Goal: Task Accomplishment & Management: Use online tool/utility

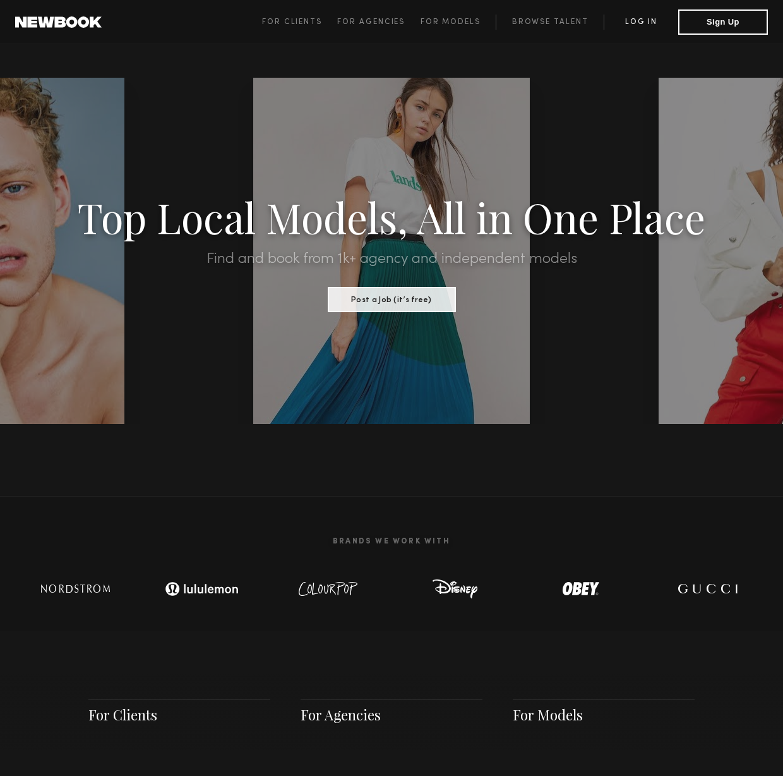
click at [635, 18] on link "Log in" at bounding box center [641, 22] width 75 height 15
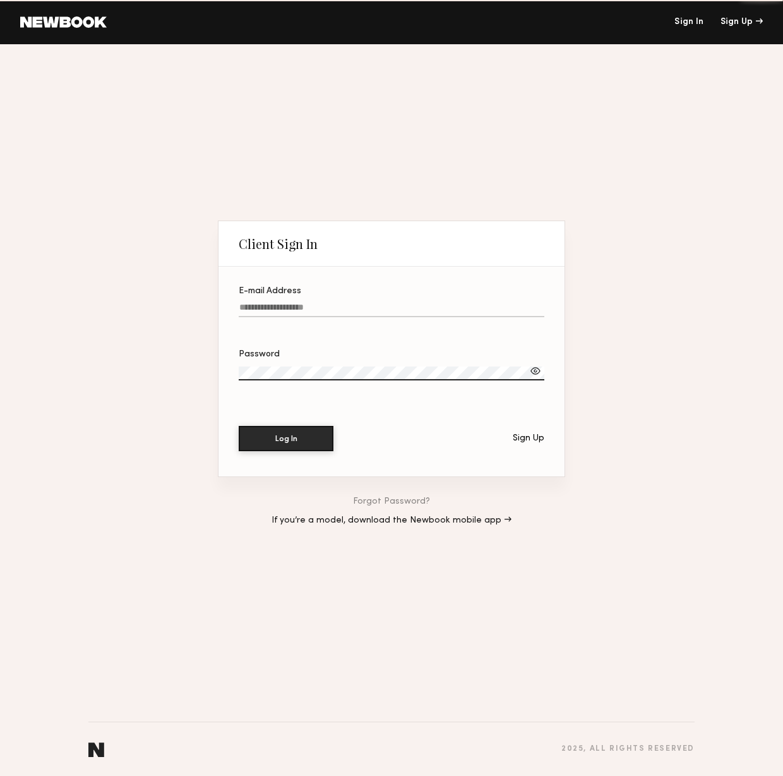
type input "**********"
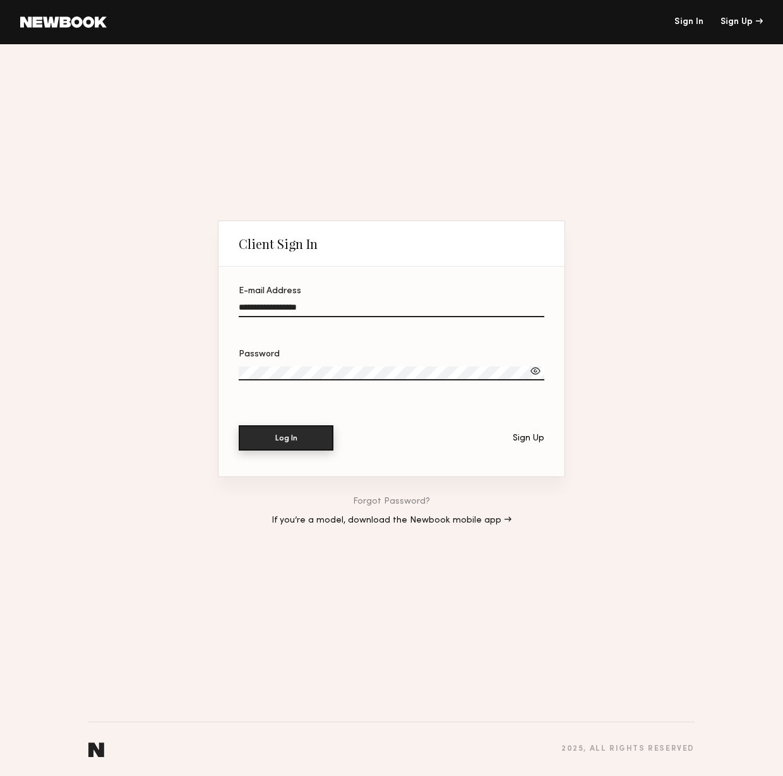
click at [301, 436] on button "Log In" at bounding box center [286, 437] width 95 height 25
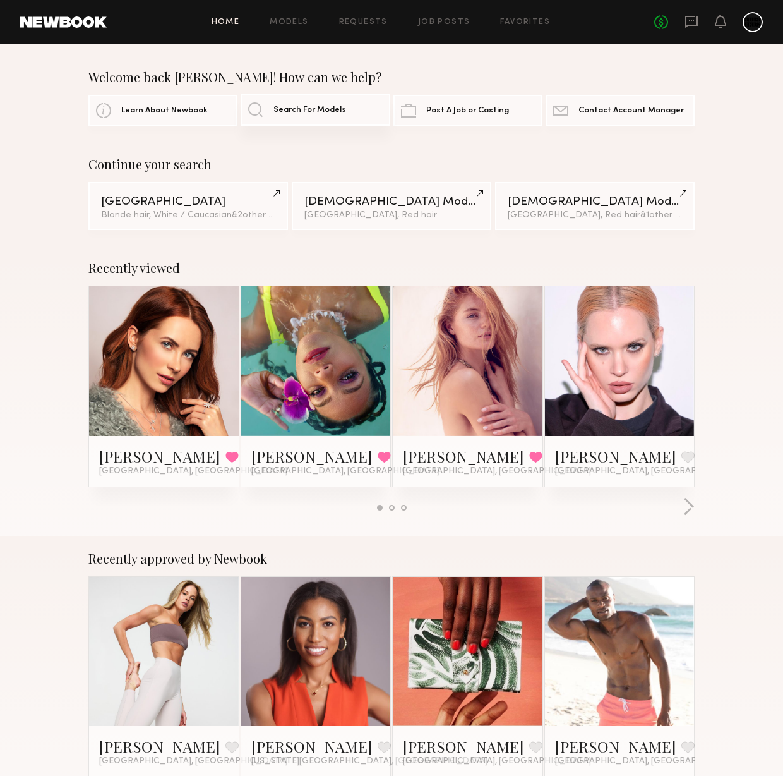
click at [333, 107] on span "Search For Models" at bounding box center [309, 110] width 73 height 8
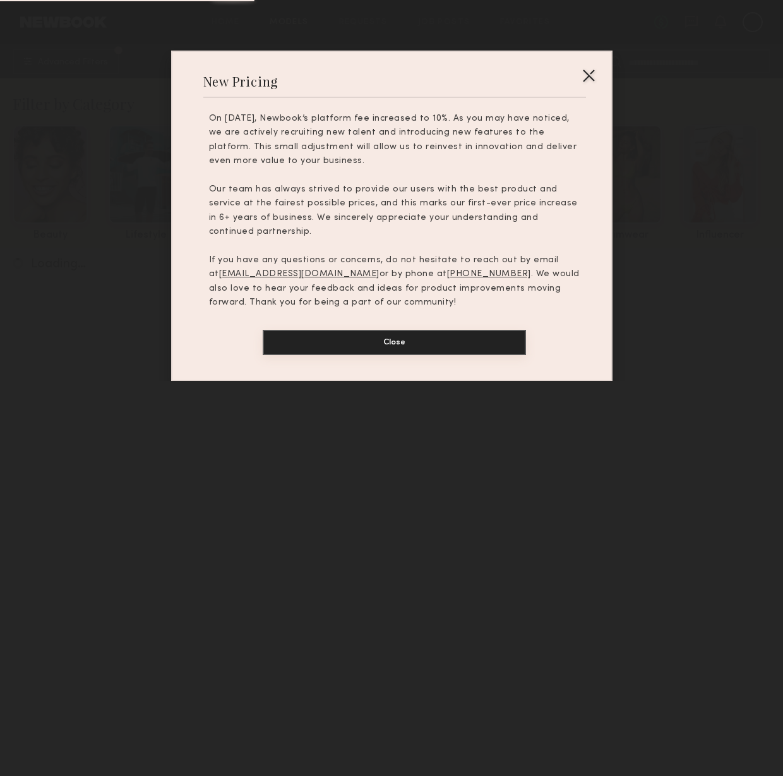
click at [423, 330] on button "Close" at bounding box center [394, 342] width 263 height 25
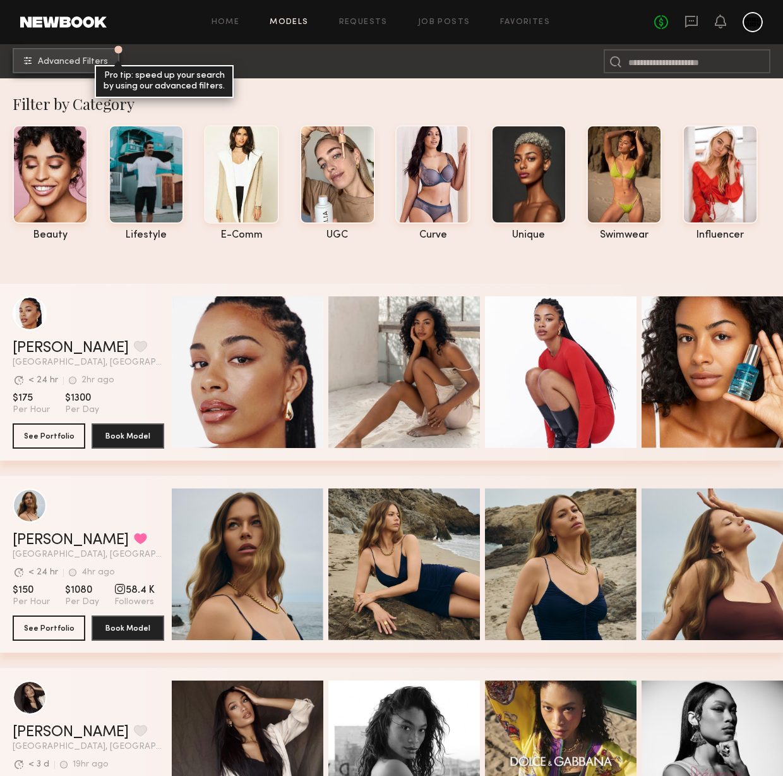
click at [52, 58] on span "Advanced Filters" at bounding box center [73, 61] width 70 height 9
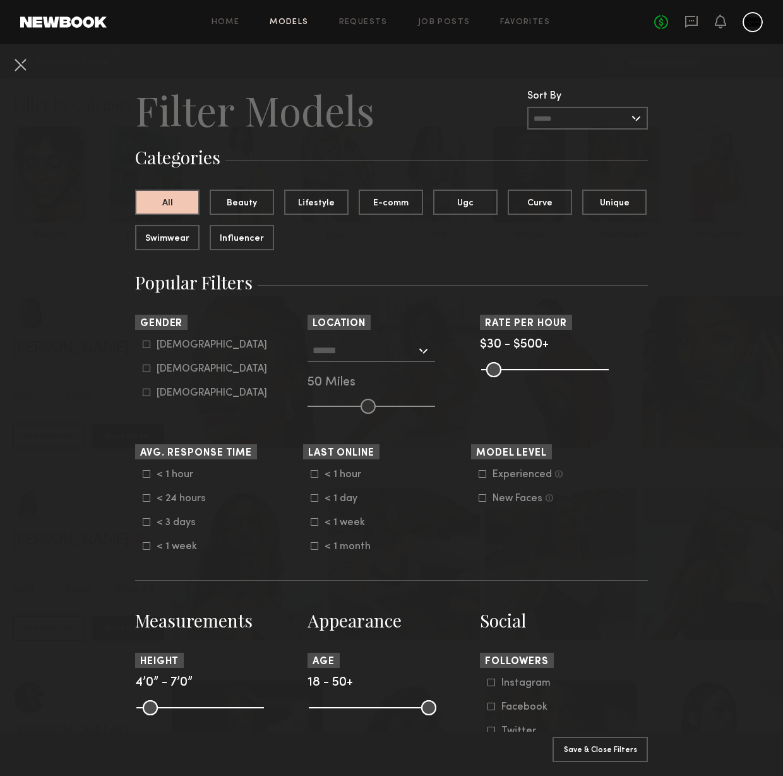
click at [144, 369] on icon at bounding box center [147, 368] width 8 height 8
type input "**"
click at [402, 353] on input "text" at bounding box center [365, 349] width 104 height 21
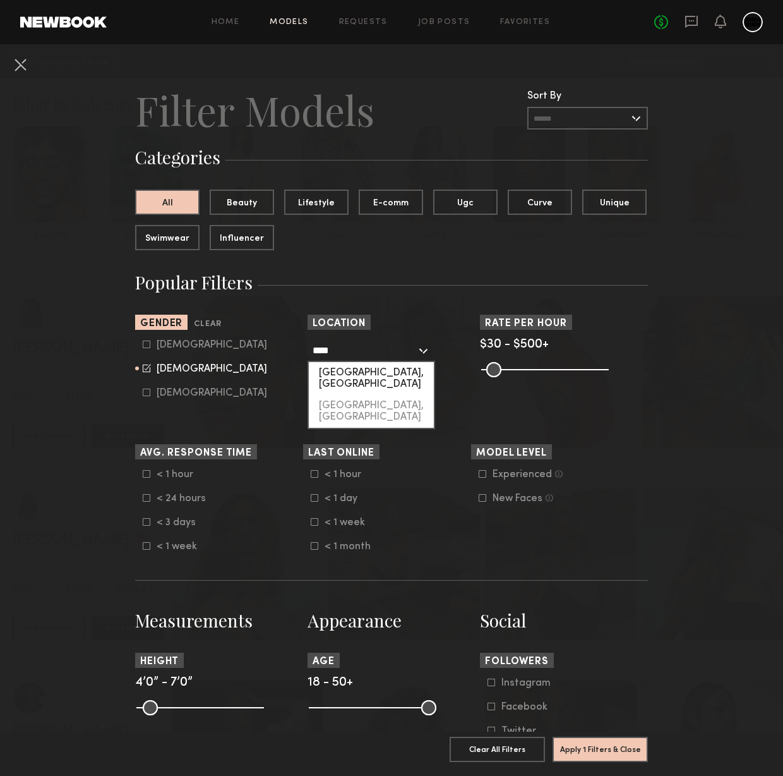
click at [371, 369] on div "[GEOGRAPHIC_DATA], [GEOGRAPHIC_DATA]" at bounding box center [371, 378] width 125 height 33
type input "**********"
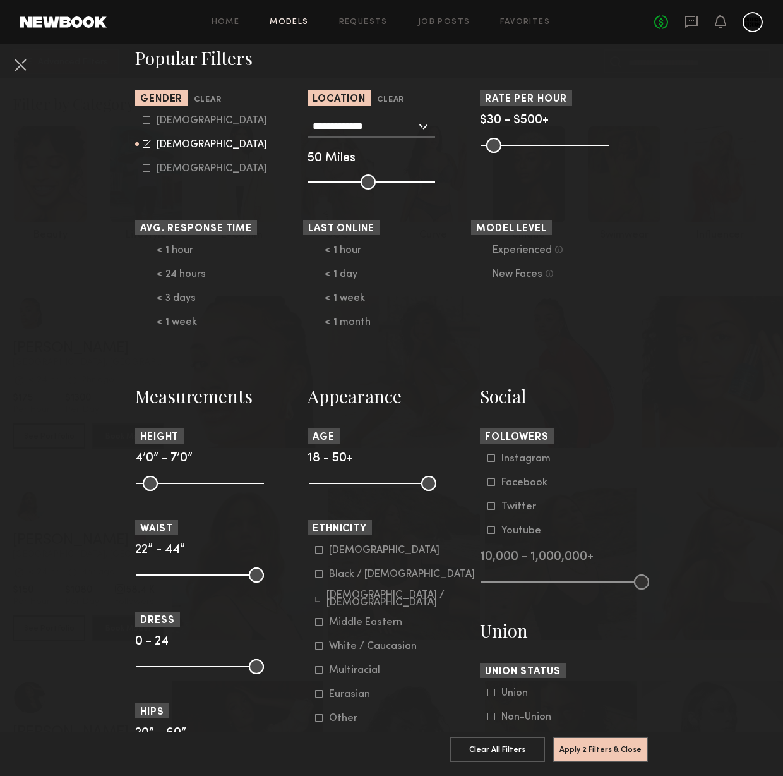
scroll to position [661, 0]
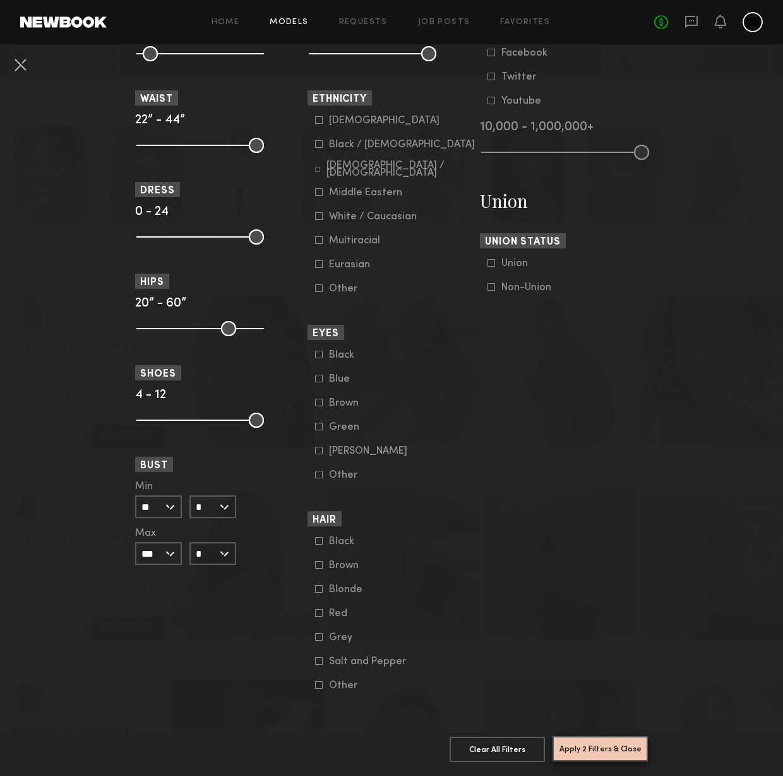
click at [618, 748] on button "Apply 2 Filters & Close" at bounding box center [600, 748] width 95 height 25
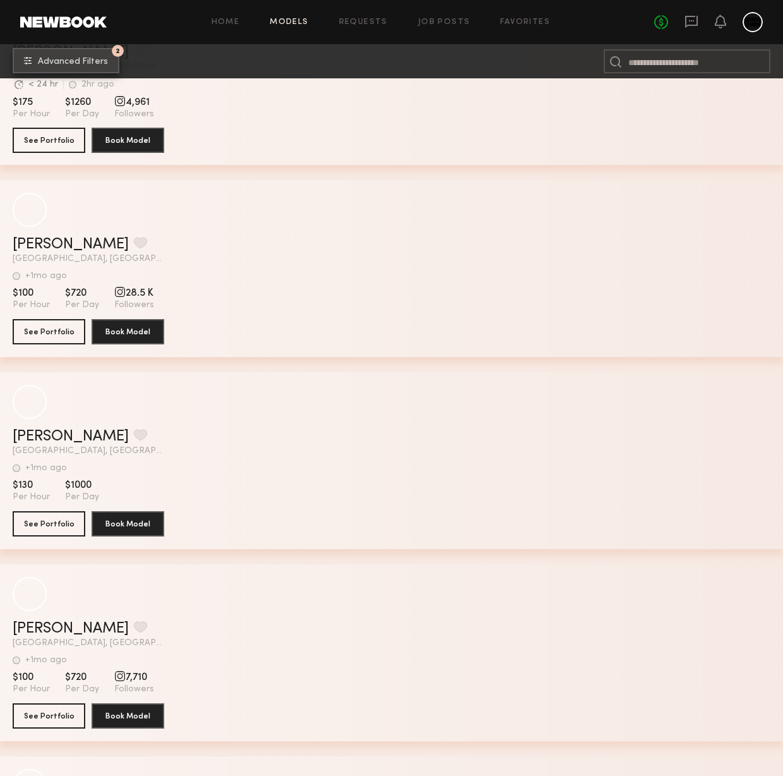
scroll to position [404, 0]
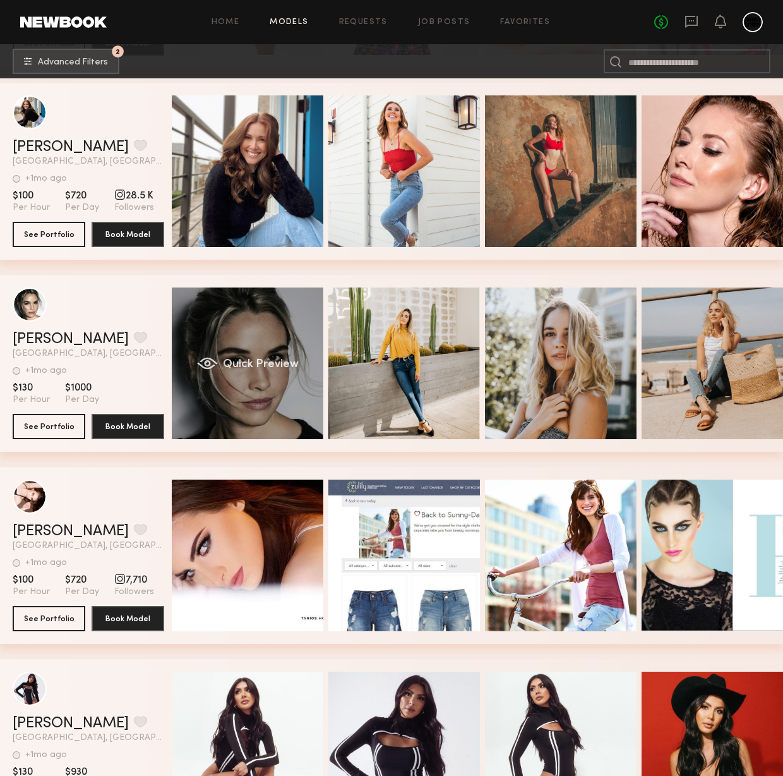
click at [273, 338] on div "Quick Preview" at bounding box center [248, 363] width 152 height 152
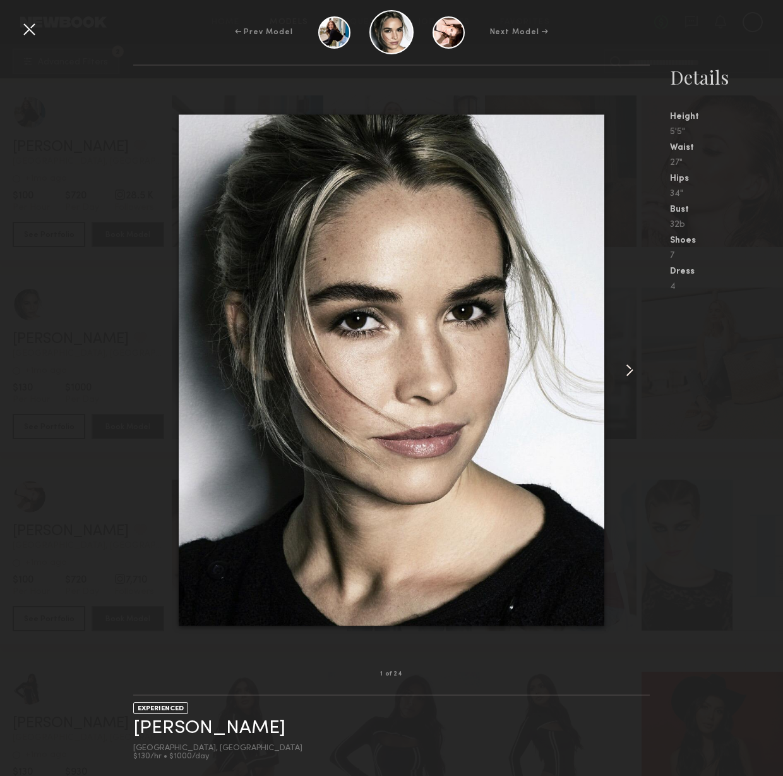
click at [627, 366] on common-icon at bounding box center [630, 370] width 20 height 20
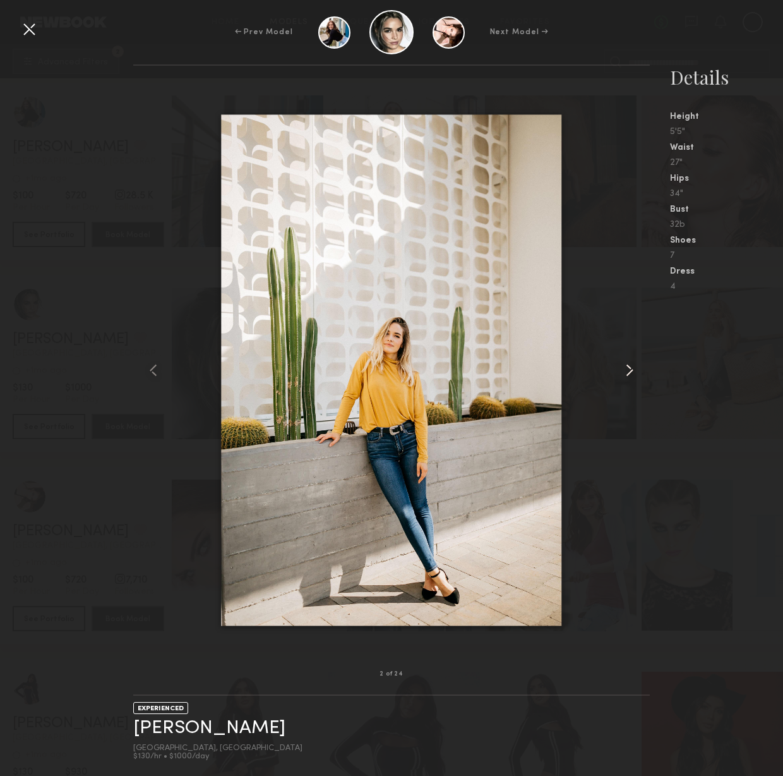
click at [627, 366] on common-icon at bounding box center [630, 370] width 20 height 20
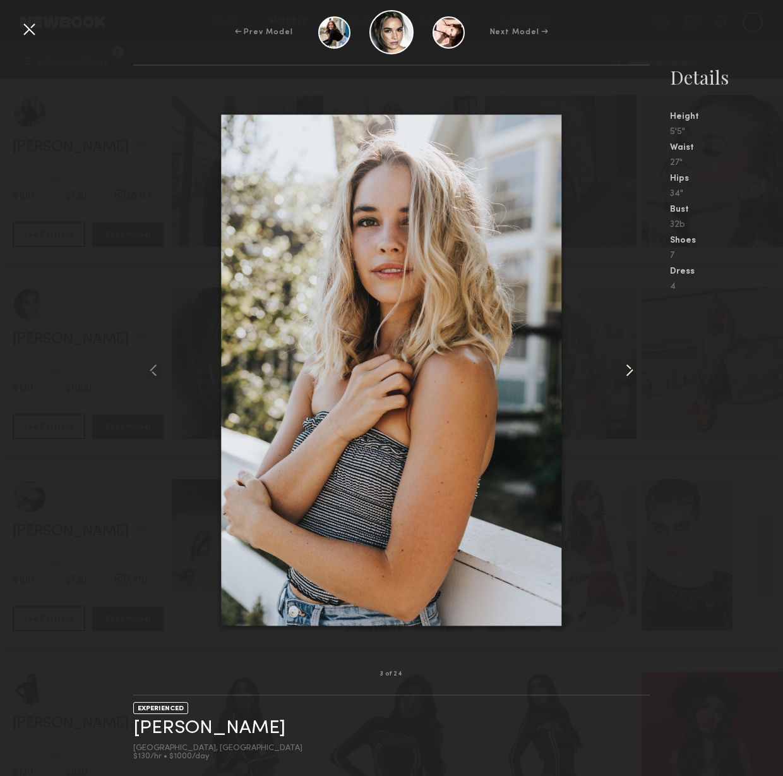
click at [627, 366] on common-icon at bounding box center [630, 370] width 20 height 20
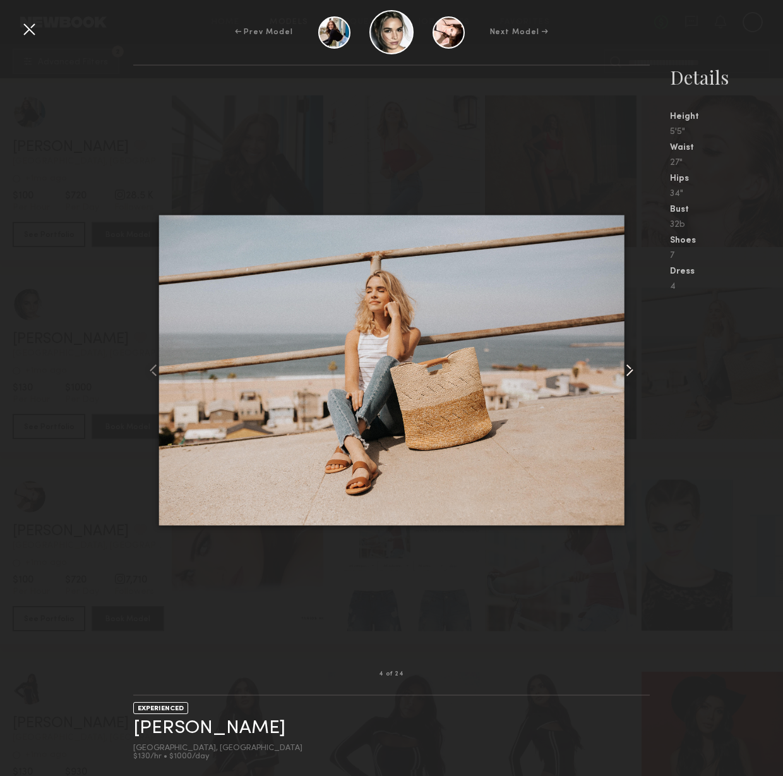
click at [627, 366] on common-icon at bounding box center [630, 370] width 20 height 20
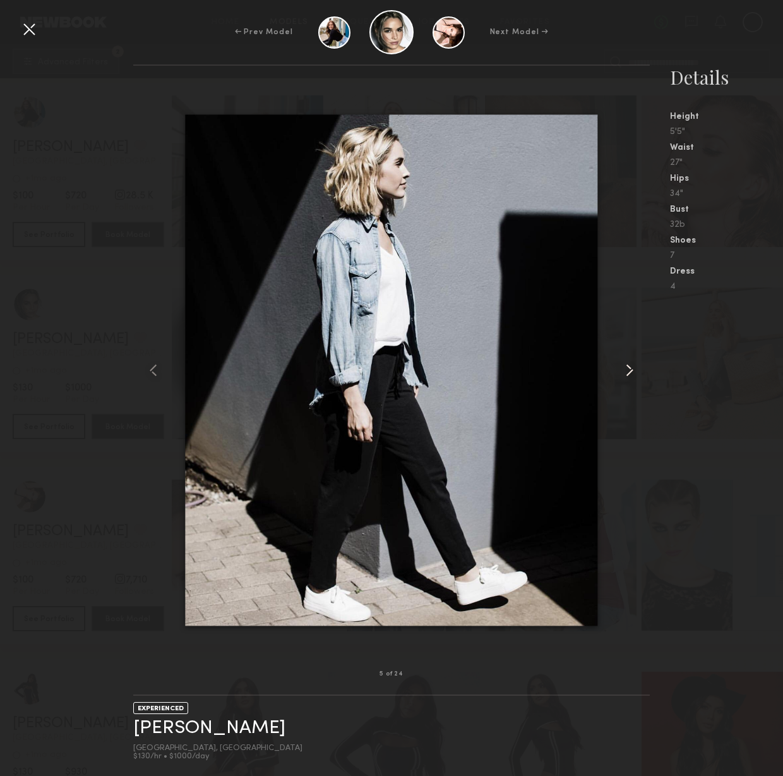
click at [627, 366] on common-icon at bounding box center [630, 370] width 20 height 20
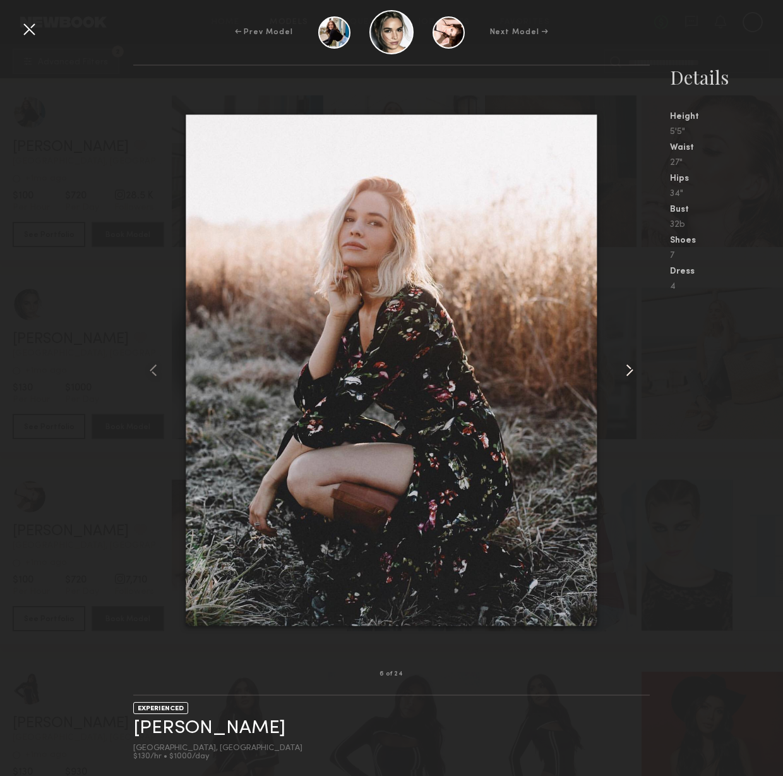
click at [627, 366] on common-icon at bounding box center [630, 370] width 20 height 20
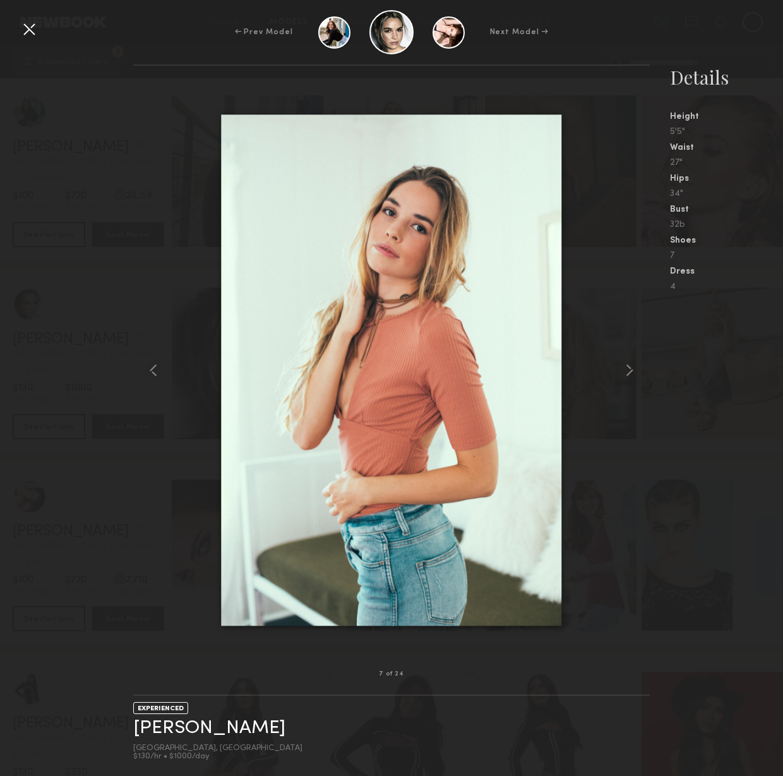
click at [669, 377] on nb-gallery-model-stats "Details Height 5'5" Waist 27" Hips 34" Bust 32b Shoes 7 Dress 4" at bounding box center [716, 419] width 133 height 711
click at [643, 476] on div at bounding box center [639, 370] width 21 height 568
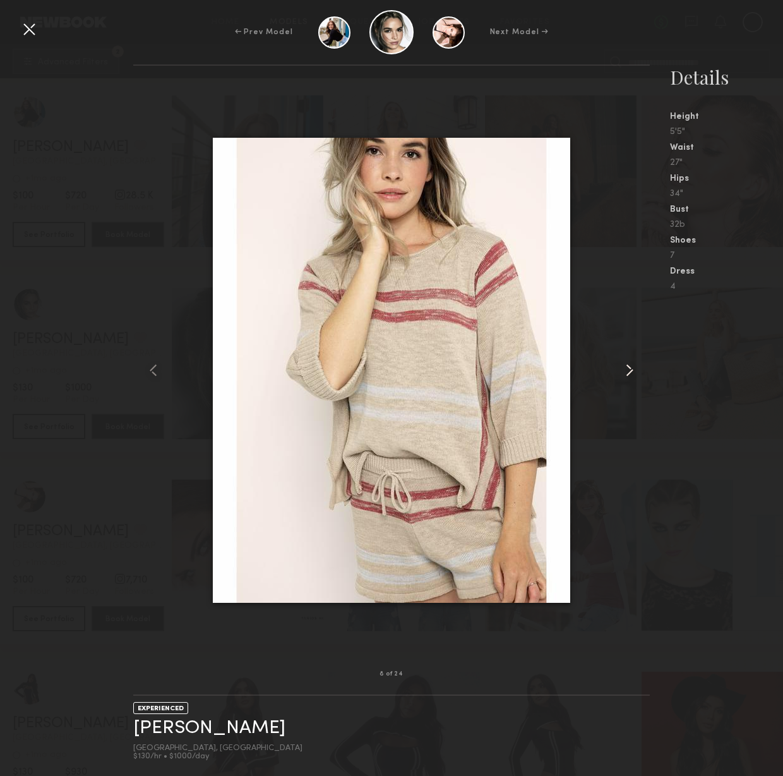
click at [630, 367] on common-icon at bounding box center [630, 370] width 20 height 20
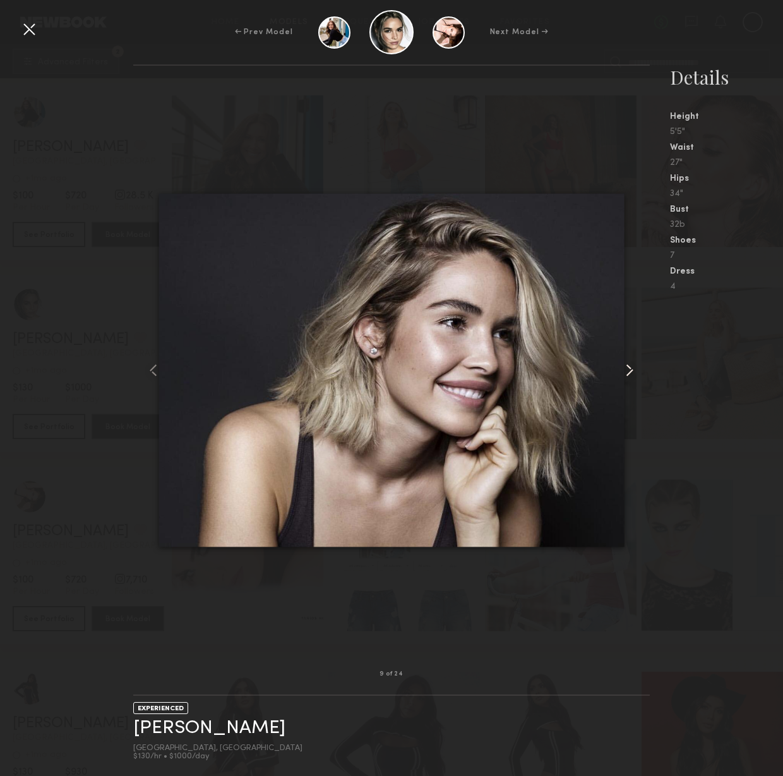
click at [630, 367] on common-icon at bounding box center [630, 370] width 20 height 20
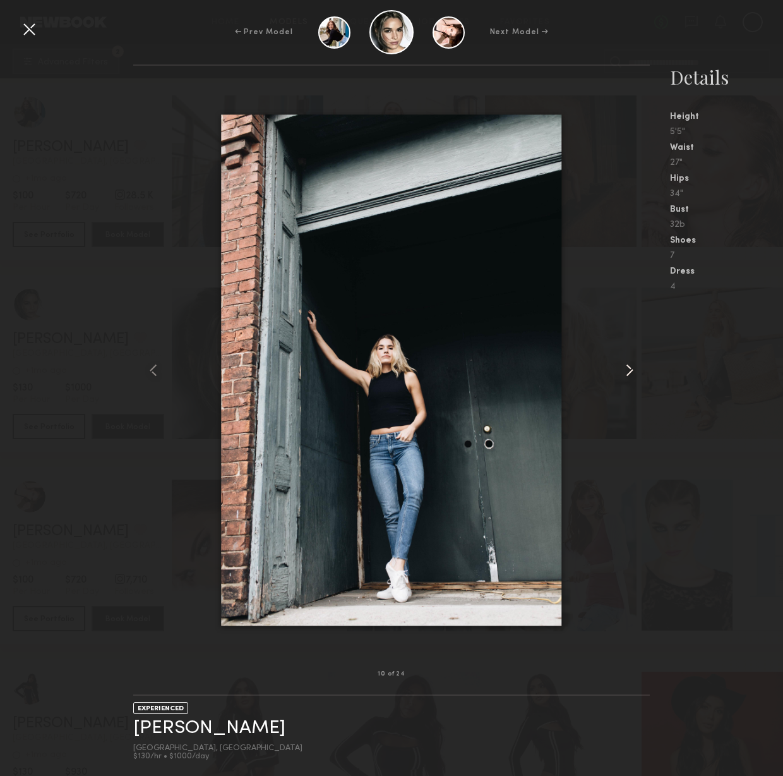
click at [630, 367] on common-icon at bounding box center [630, 370] width 20 height 20
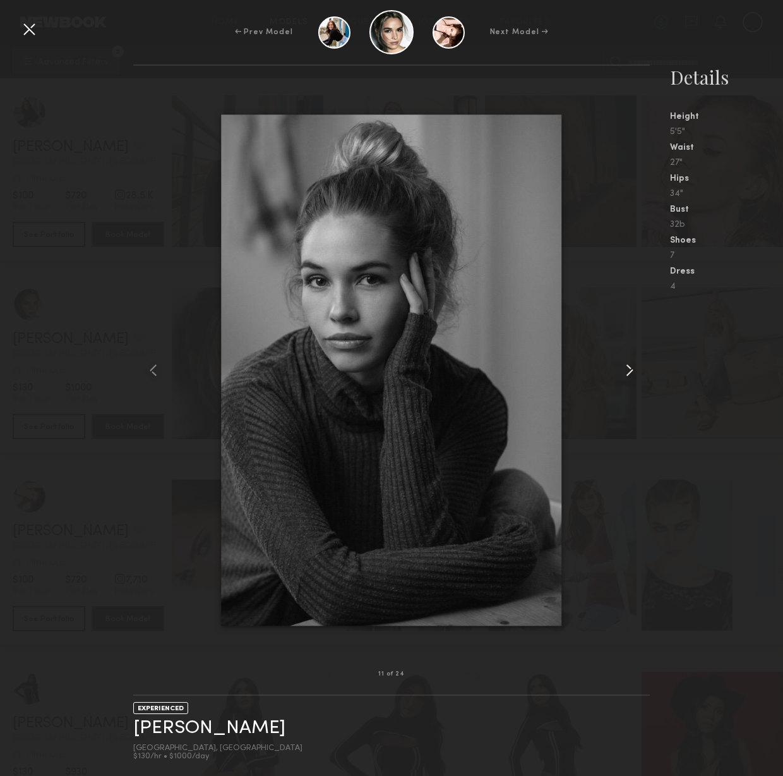
click at [630, 367] on common-icon at bounding box center [630, 370] width 20 height 20
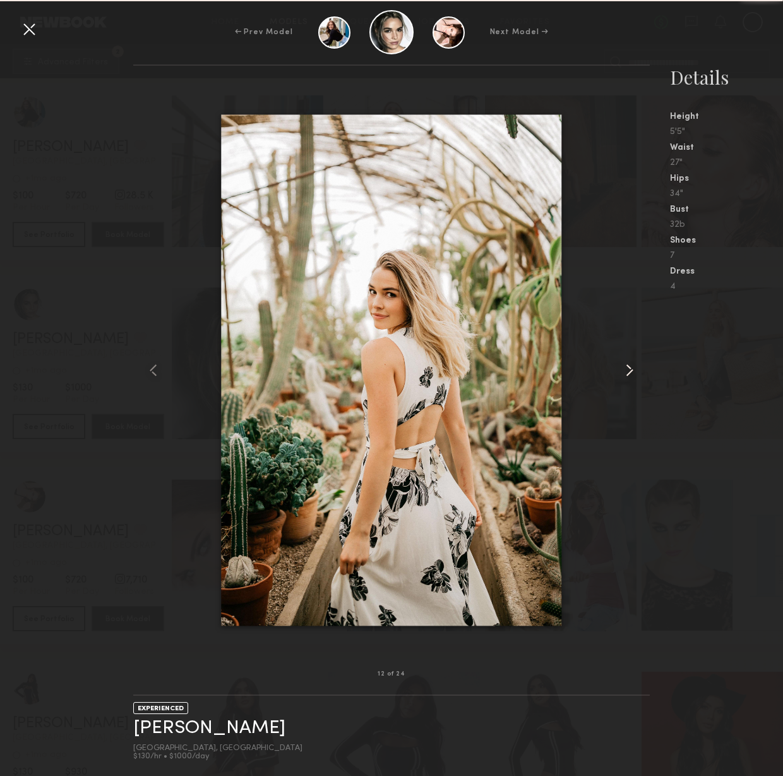
click at [630, 367] on common-icon at bounding box center [630, 370] width 20 height 20
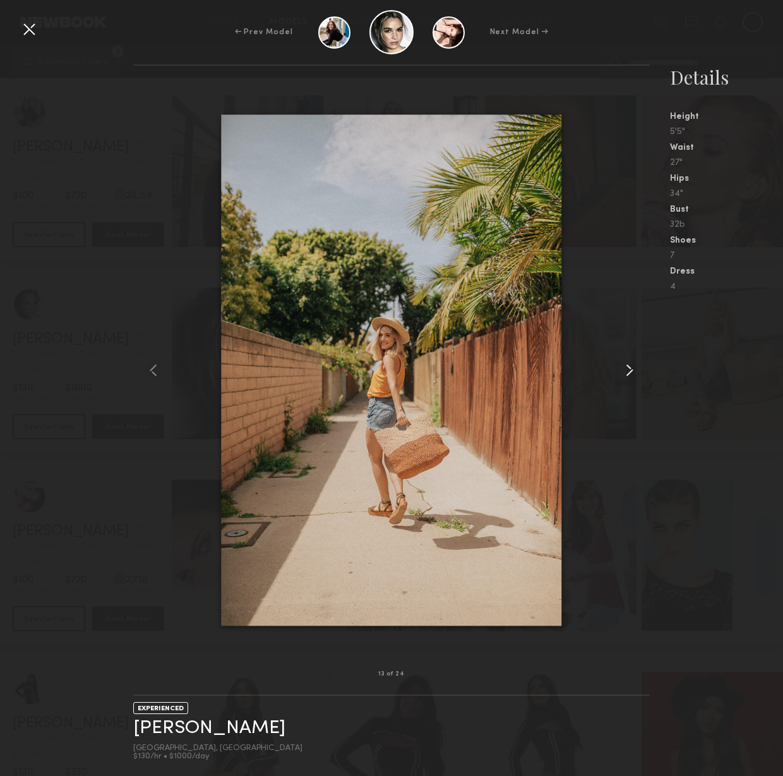
click at [630, 367] on common-icon at bounding box center [630, 370] width 20 height 20
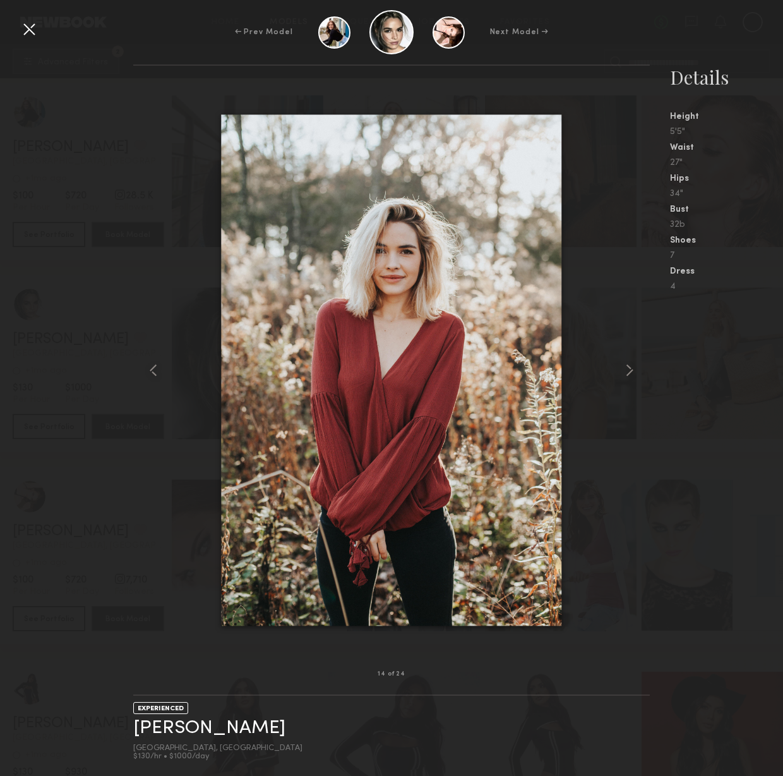
click at [172, 303] on div at bounding box center [391, 370] width 517 height 568
click at [27, 27] on div at bounding box center [29, 29] width 20 height 20
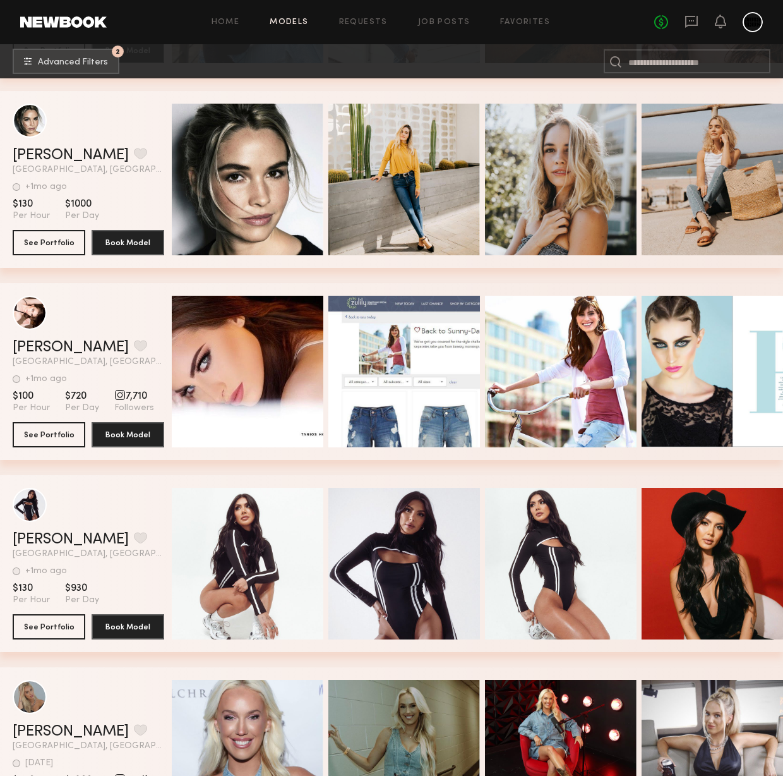
scroll to position [792, 0]
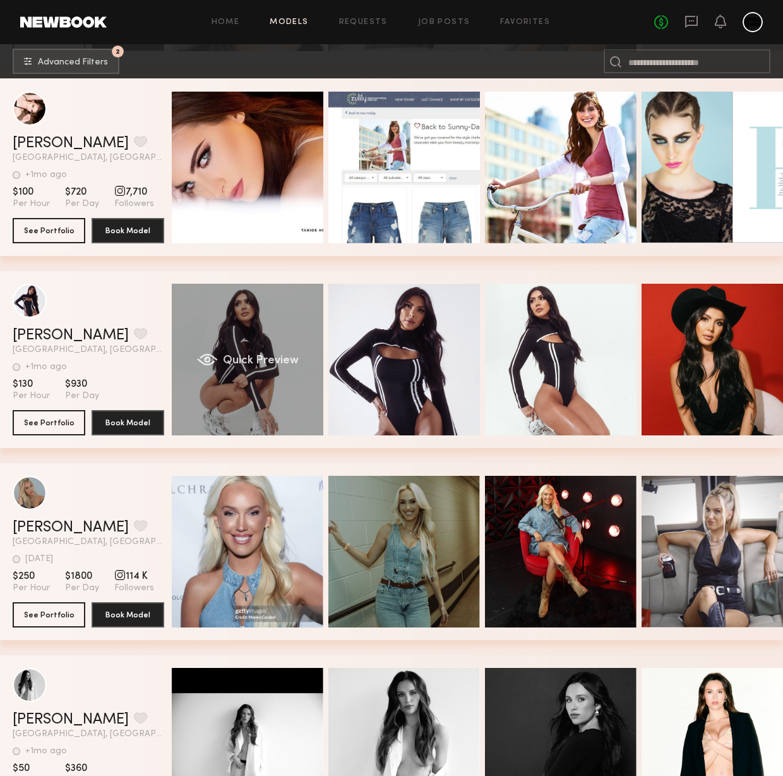
click at [270, 320] on div "Quick Preview" at bounding box center [248, 360] width 152 height 152
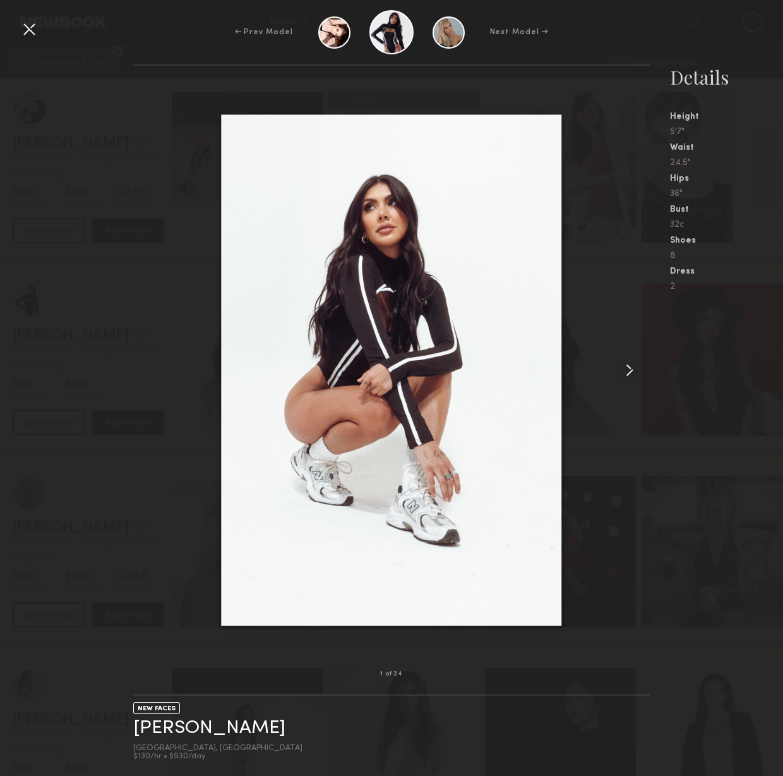
click at [630, 368] on common-icon at bounding box center [630, 370] width 20 height 20
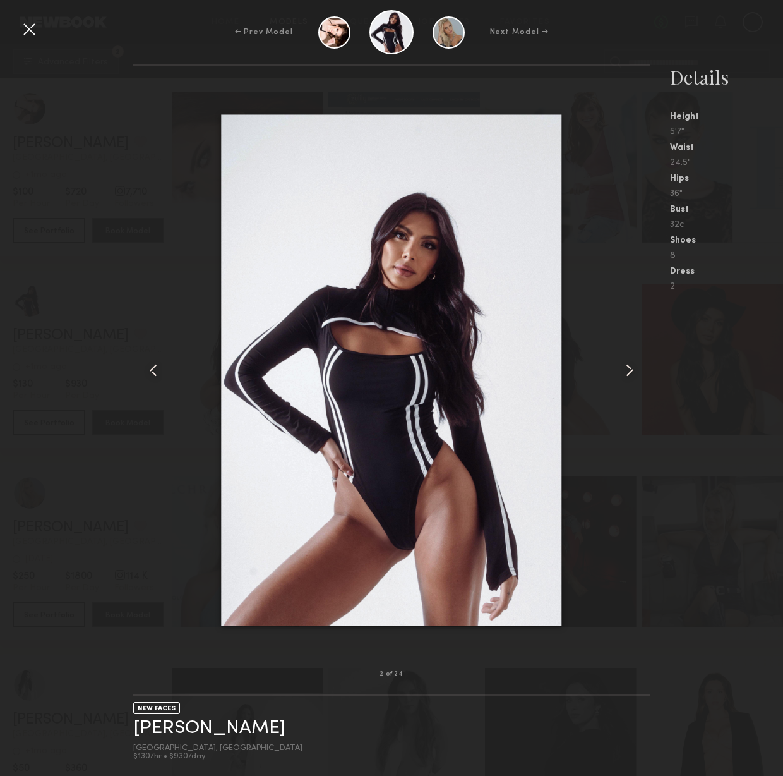
click at [630, 368] on common-icon at bounding box center [630, 370] width 20 height 20
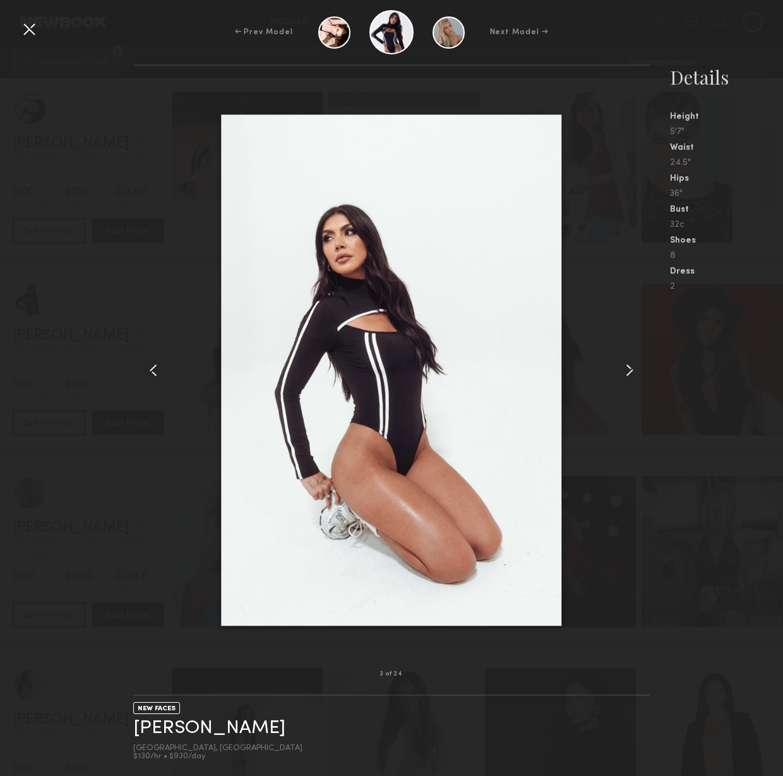
click at [630, 368] on common-icon at bounding box center [630, 370] width 20 height 20
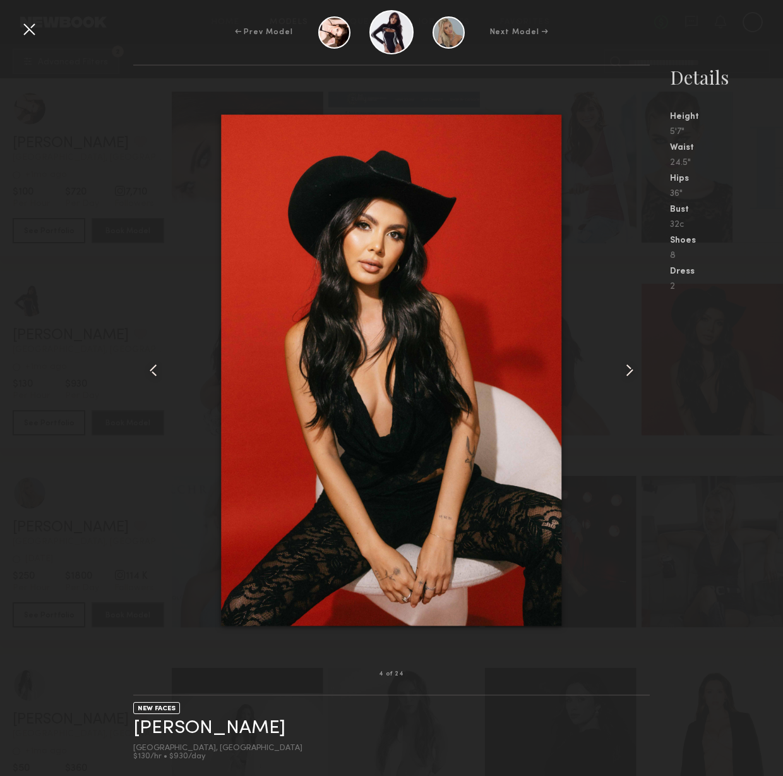
click at [32, 30] on div at bounding box center [29, 29] width 20 height 20
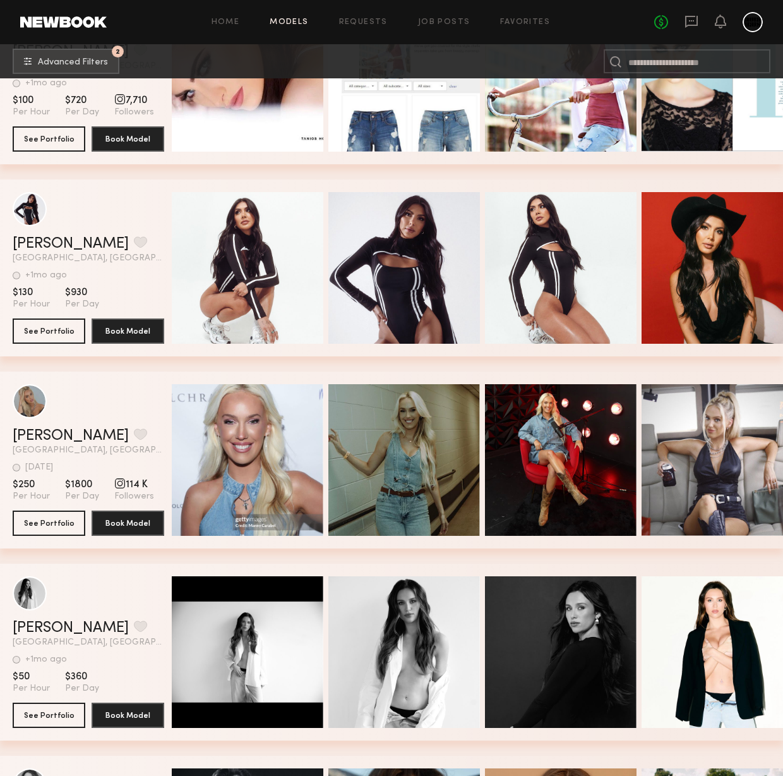
scroll to position [1118, 0]
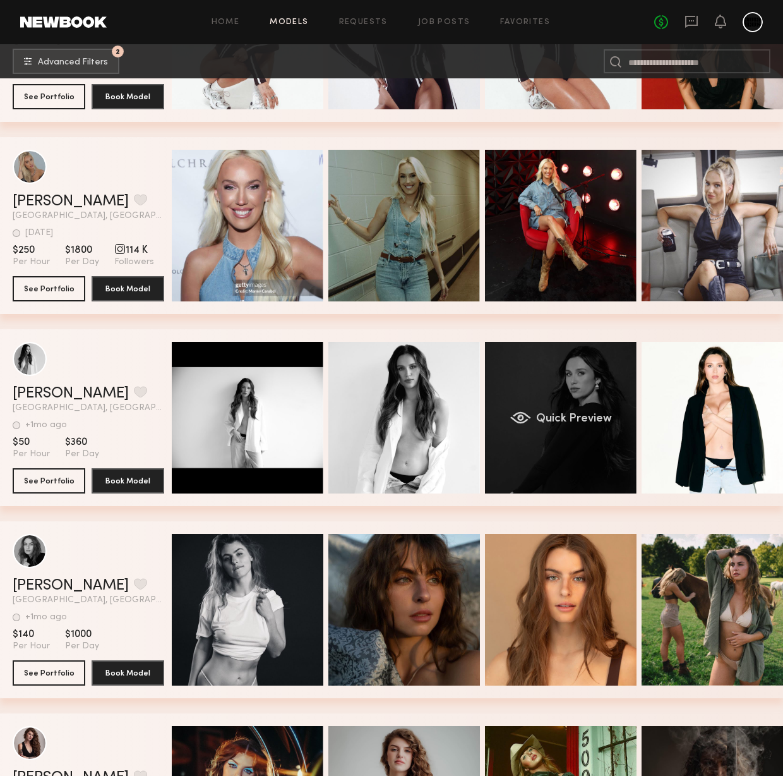
click at [563, 454] on div "Quick Preview" at bounding box center [561, 418] width 152 height 152
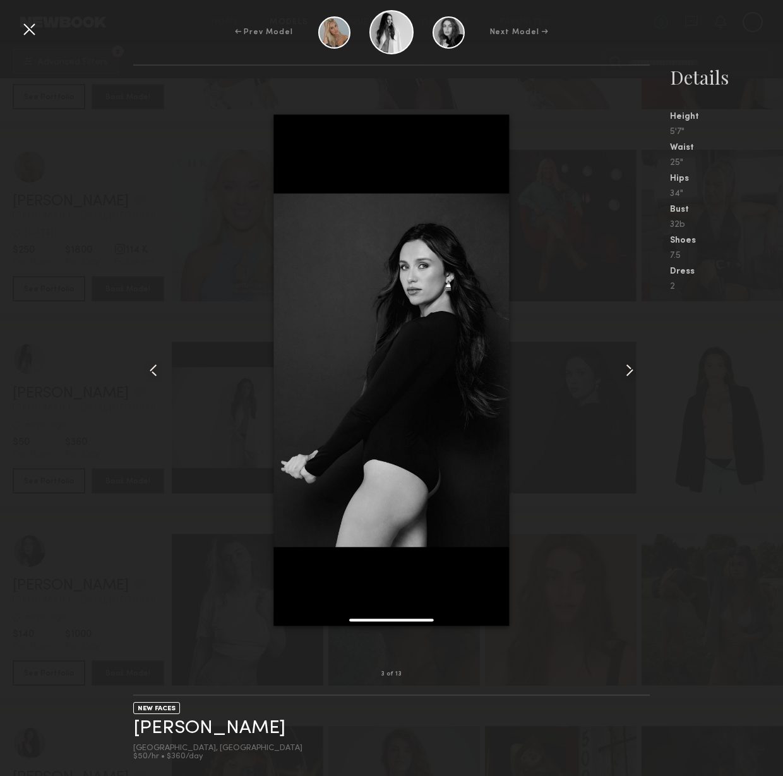
click at [628, 366] on common-icon at bounding box center [630, 370] width 20 height 20
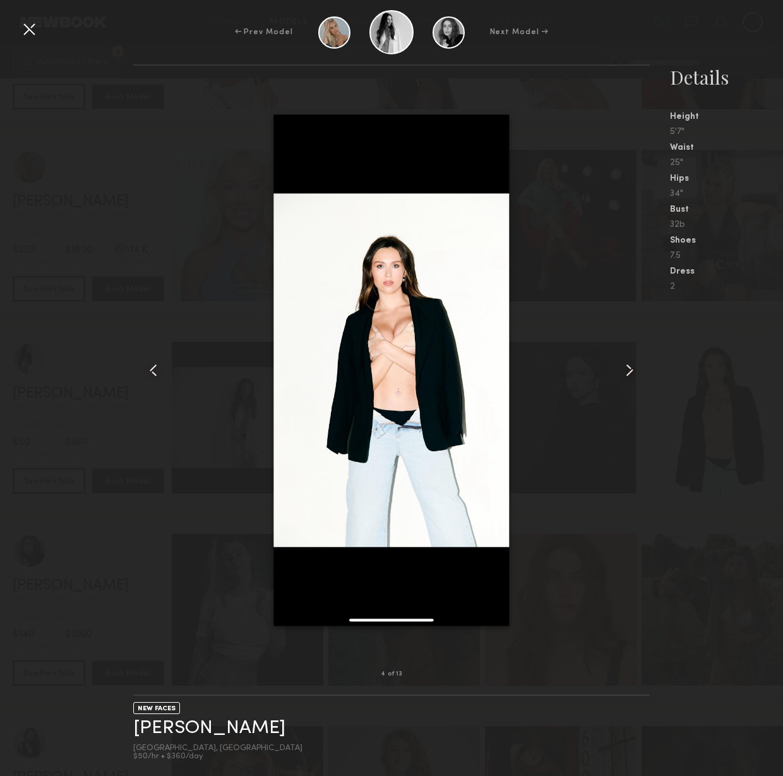
click at [628, 366] on common-icon at bounding box center [630, 370] width 20 height 20
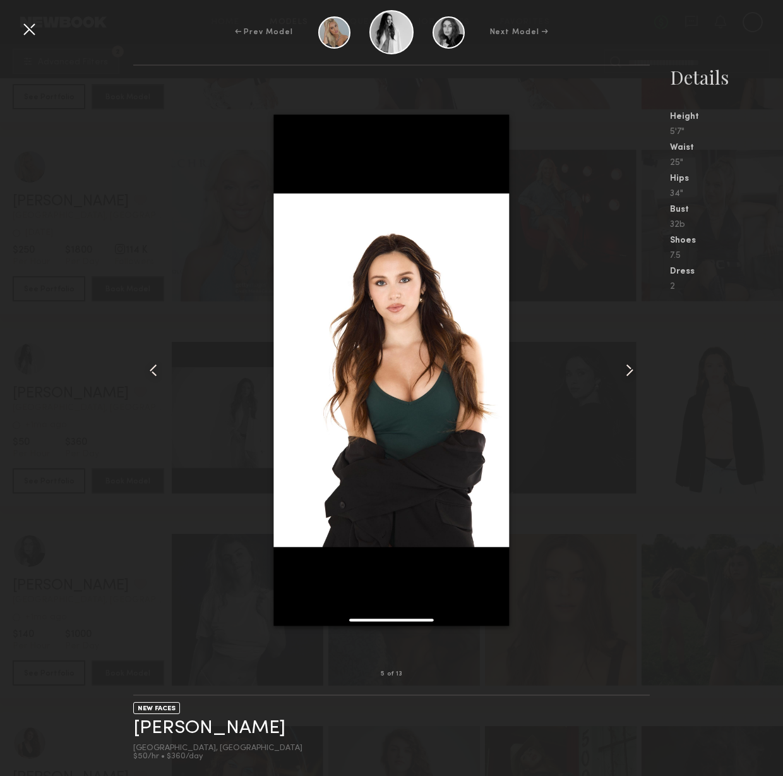
click at [628, 366] on common-icon at bounding box center [630, 370] width 20 height 20
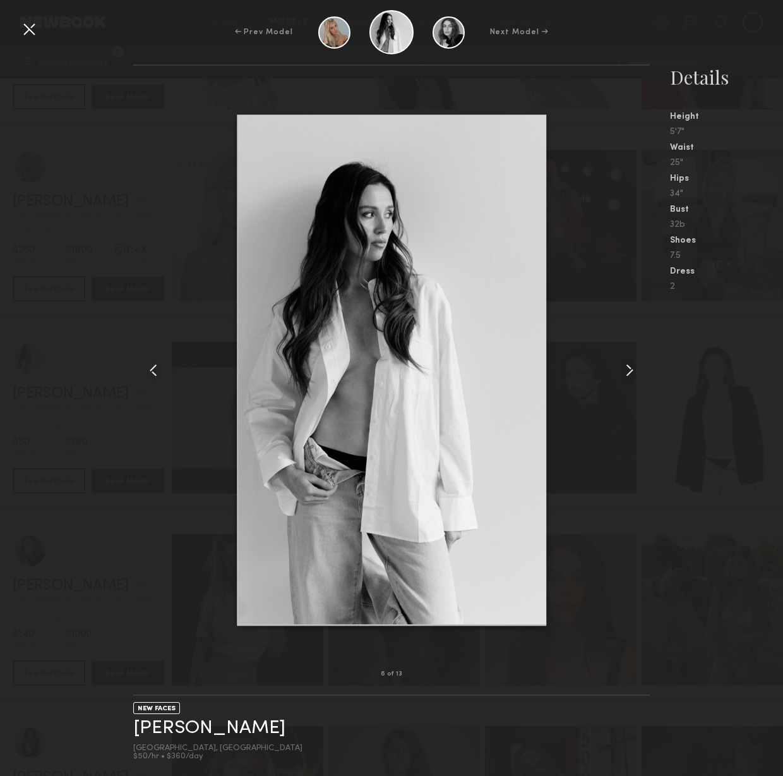
click at [628, 366] on common-icon at bounding box center [630, 370] width 20 height 20
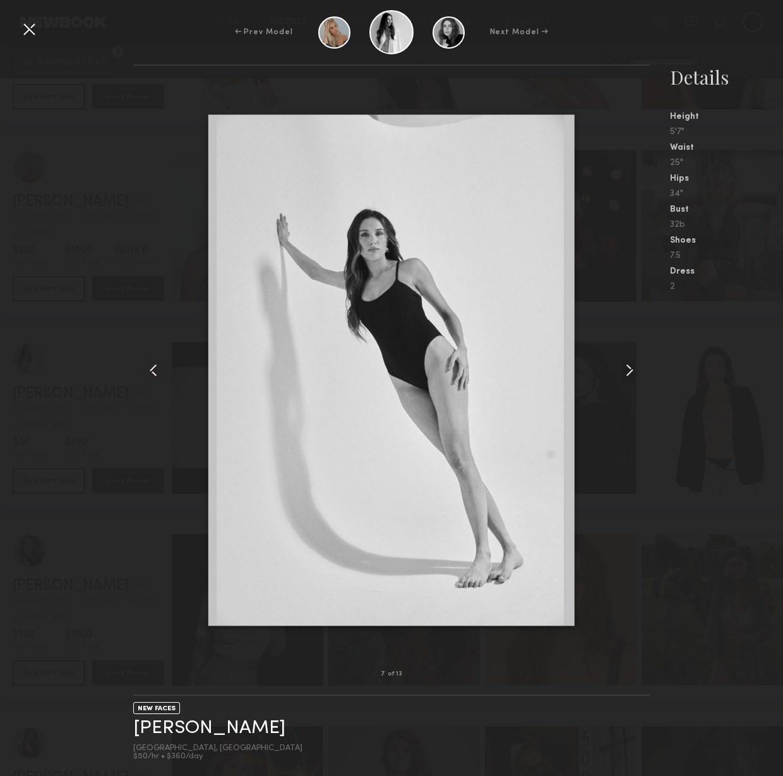
click at [628, 366] on common-icon at bounding box center [630, 370] width 20 height 20
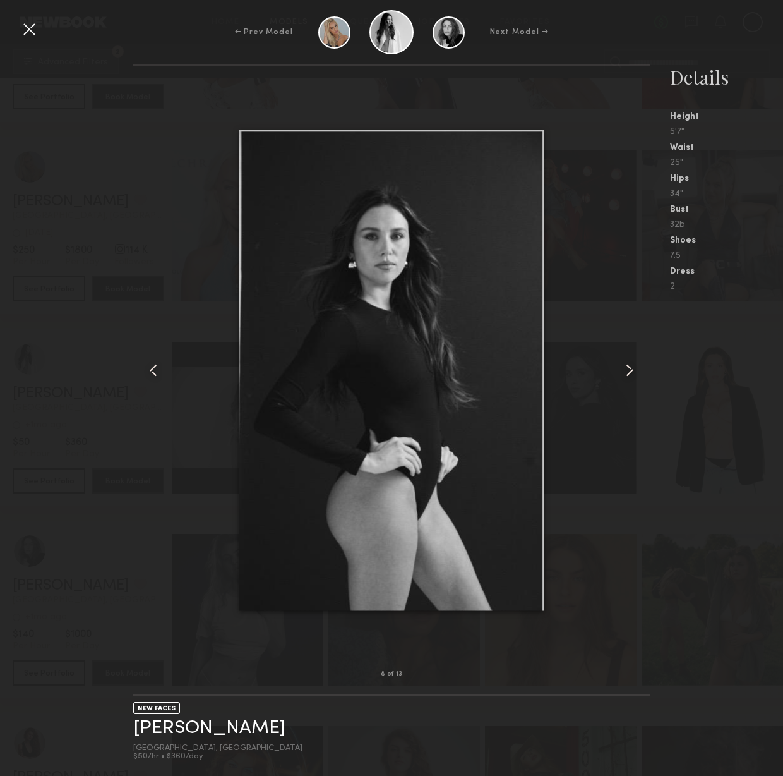
click at [624, 491] on div at bounding box center [391, 370] width 517 height 568
click at [92, 318] on div "8 of 13 NEW FACES [PERSON_NAME] [GEOGRAPHIC_DATA], [GEOGRAPHIC_DATA] $50/hr • $…" at bounding box center [391, 419] width 783 height 711
click at [33, 30] on div at bounding box center [29, 29] width 20 height 20
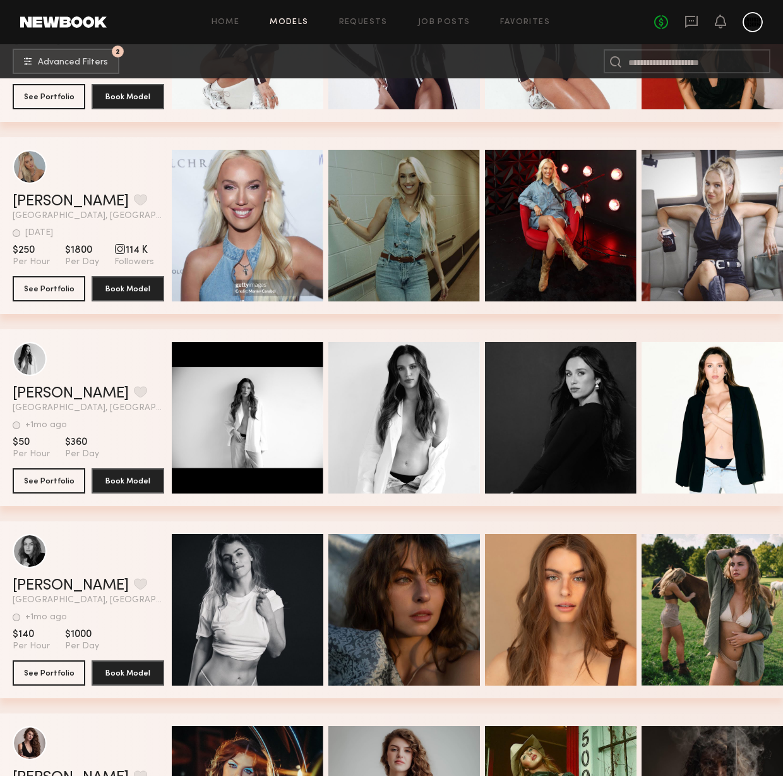
scroll to position [1214, 0]
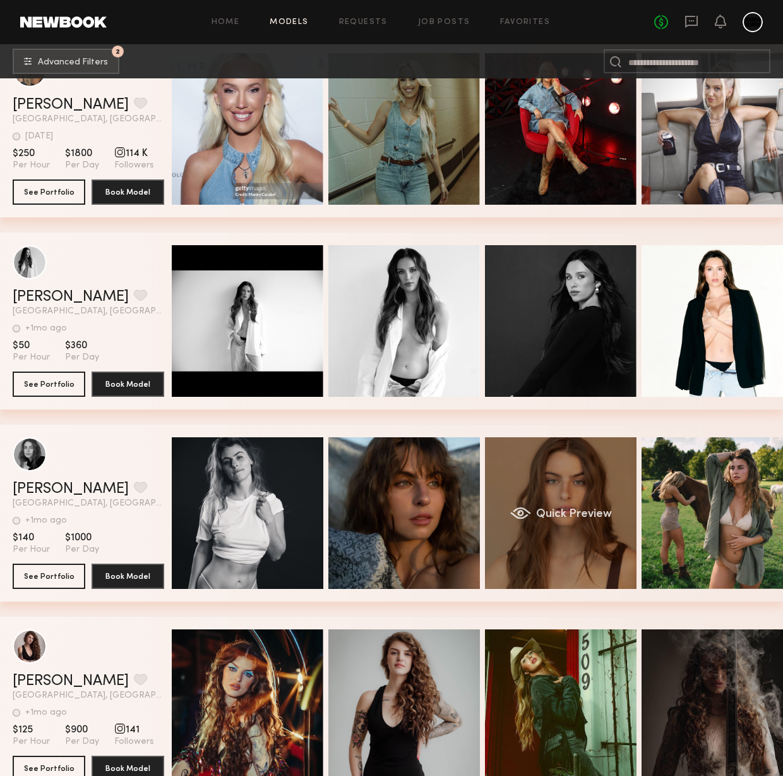
click at [608, 482] on div "Quick Preview" at bounding box center [561, 513] width 152 height 152
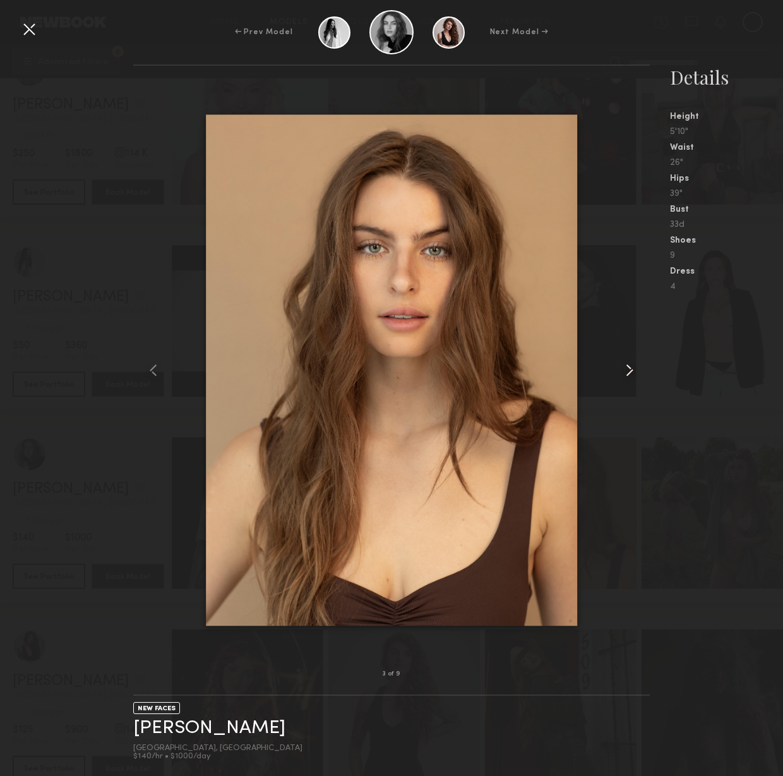
click at [630, 369] on common-icon at bounding box center [630, 370] width 20 height 20
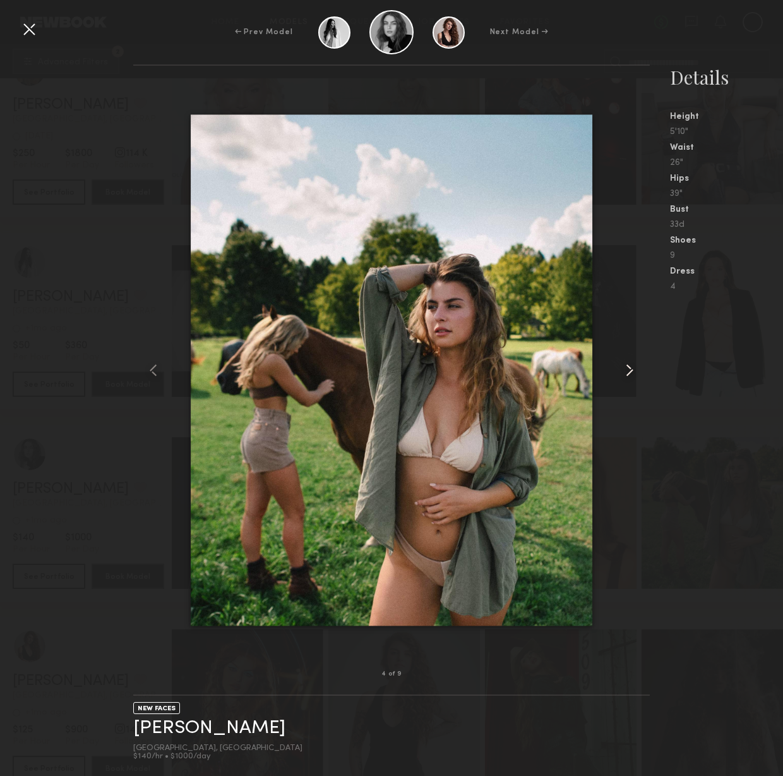
click at [630, 369] on common-icon at bounding box center [630, 370] width 20 height 20
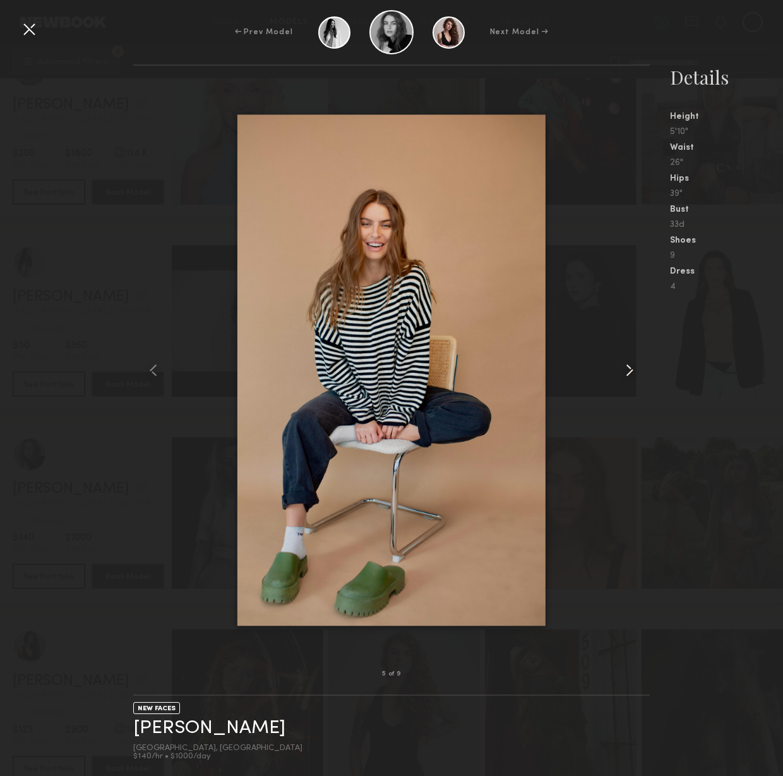
click at [631, 368] on common-icon at bounding box center [630, 370] width 20 height 20
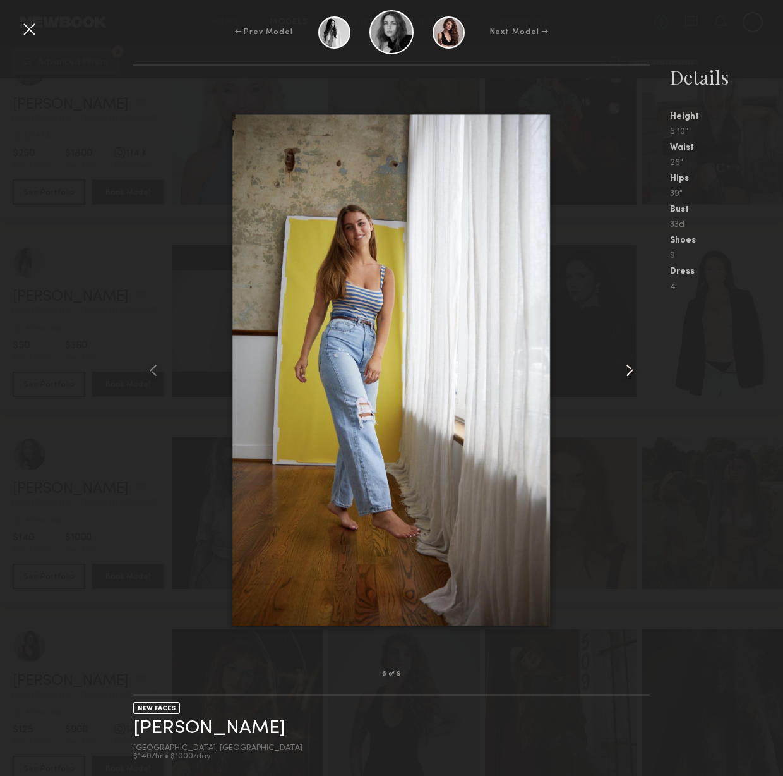
click at [631, 368] on common-icon at bounding box center [630, 370] width 20 height 20
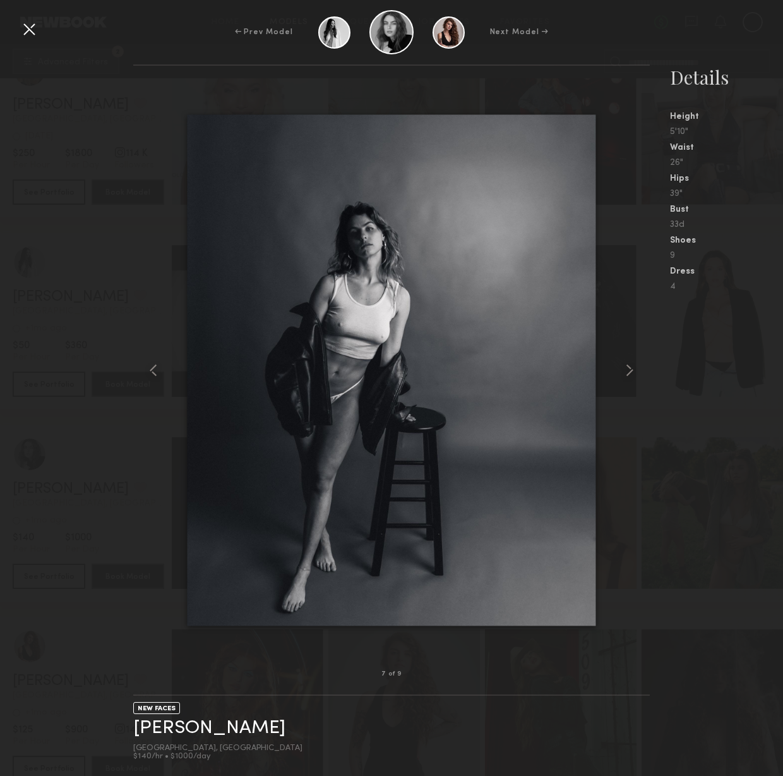
click at [31, 25] on div at bounding box center [29, 29] width 20 height 20
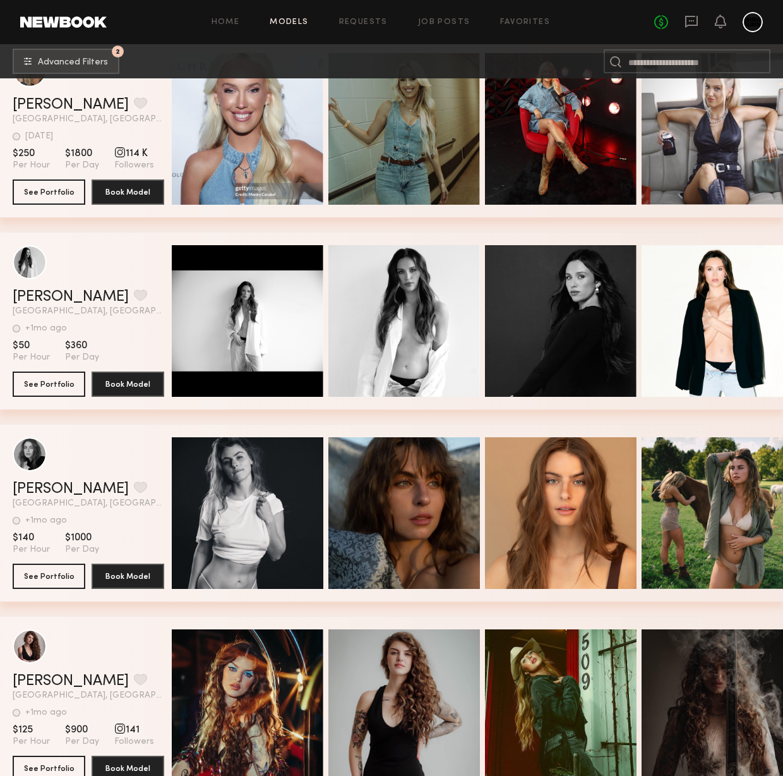
scroll to position [1540, 0]
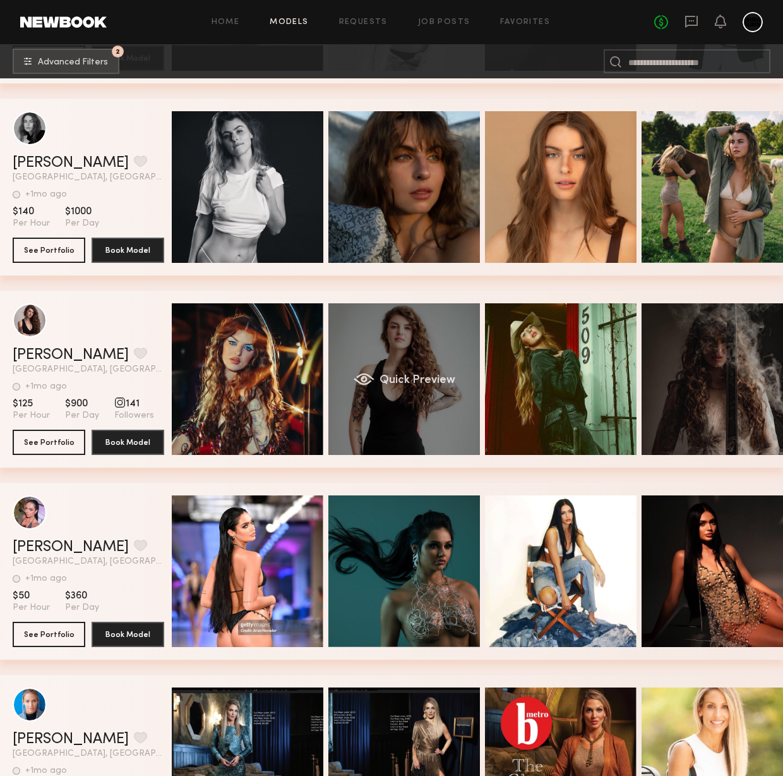
click at [417, 340] on div "Quick Preview" at bounding box center [404, 379] width 152 height 152
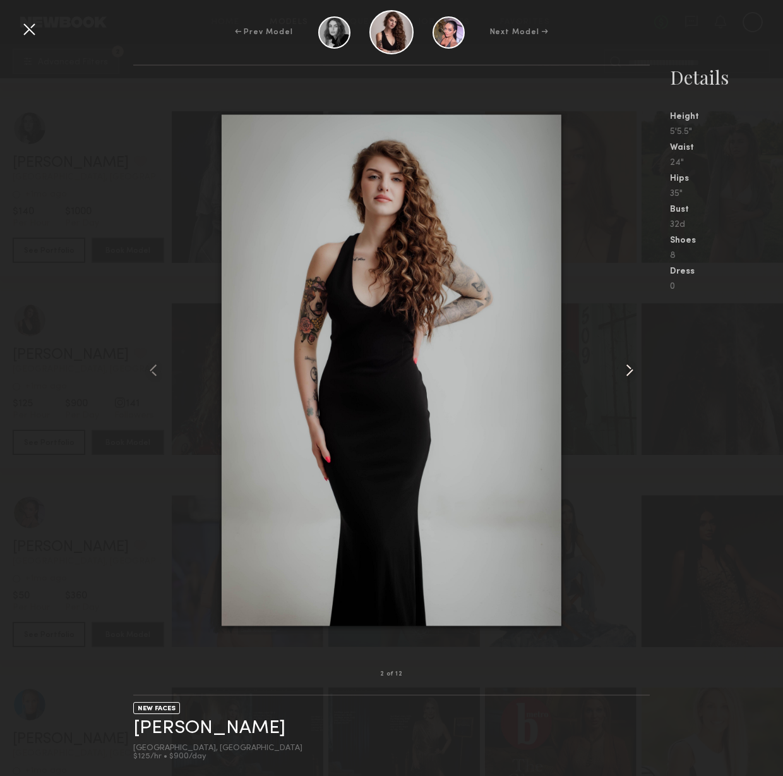
click at [630, 367] on common-icon at bounding box center [630, 370] width 20 height 20
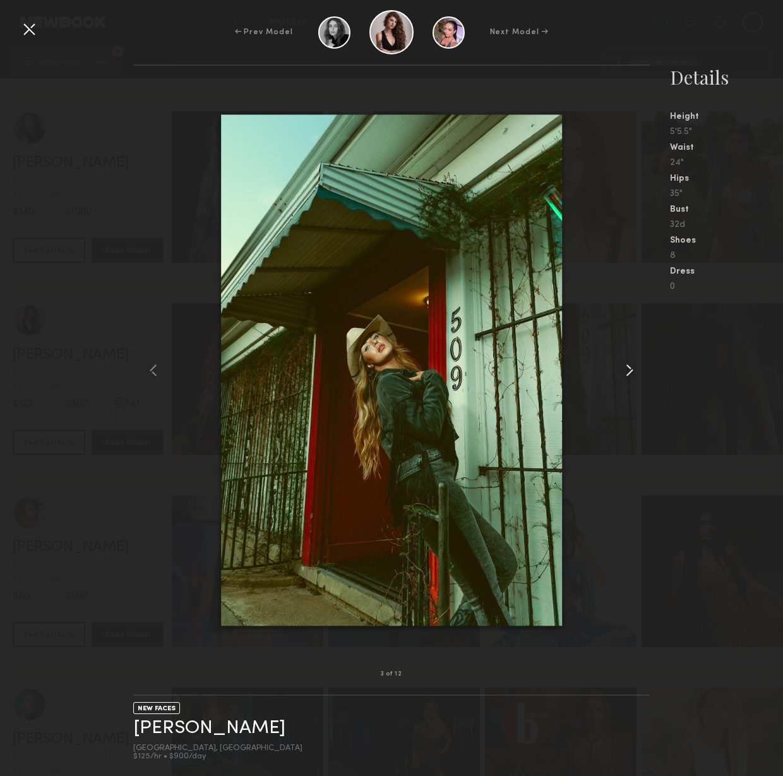
click at [630, 367] on common-icon at bounding box center [630, 370] width 20 height 20
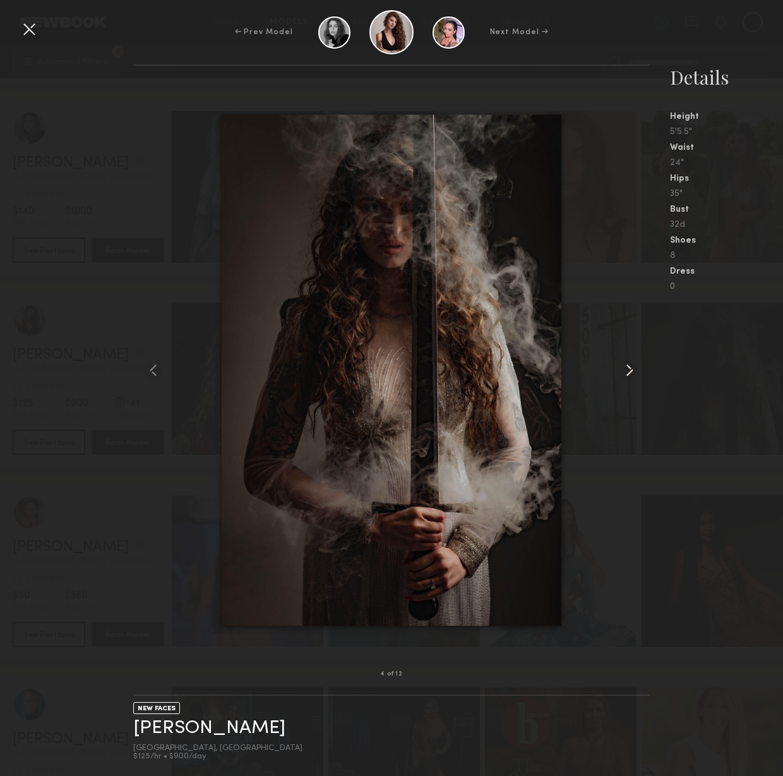
click at [630, 367] on common-icon at bounding box center [630, 370] width 20 height 20
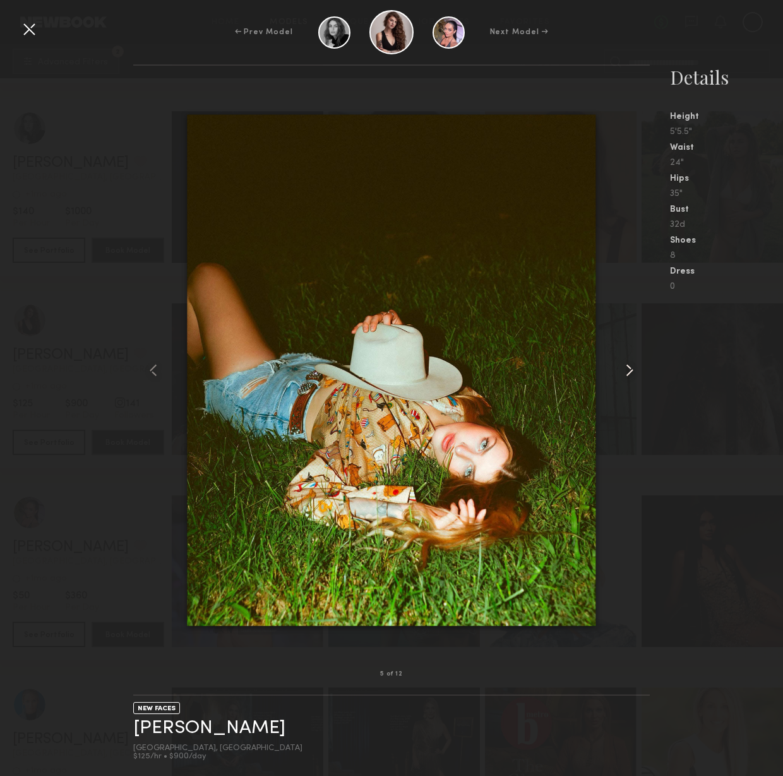
click at [630, 367] on common-icon at bounding box center [630, 370] width 20 height 20
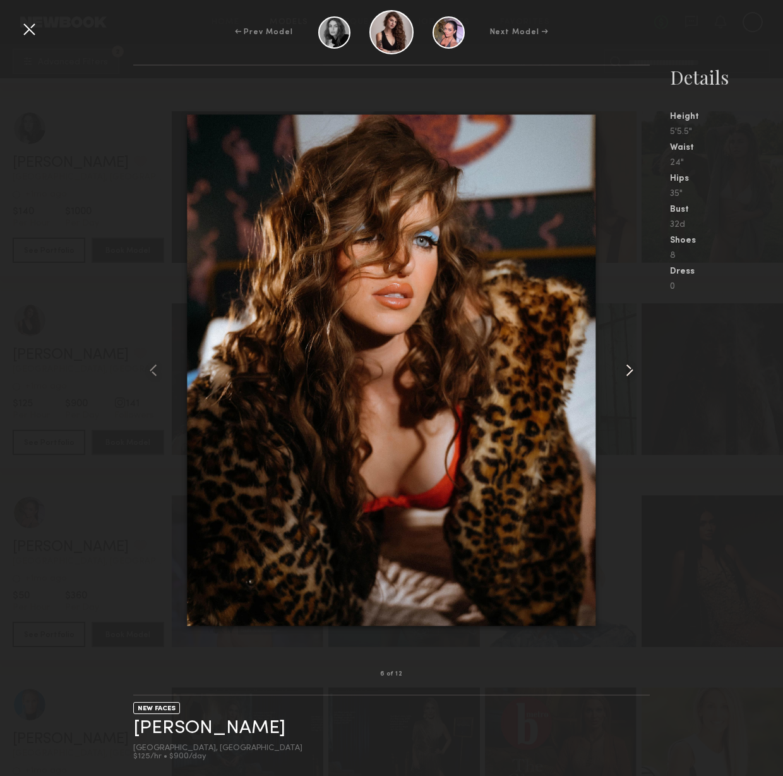
click at [630, 367] on common-icon at bounding box center [630, 370] width 20 height 20
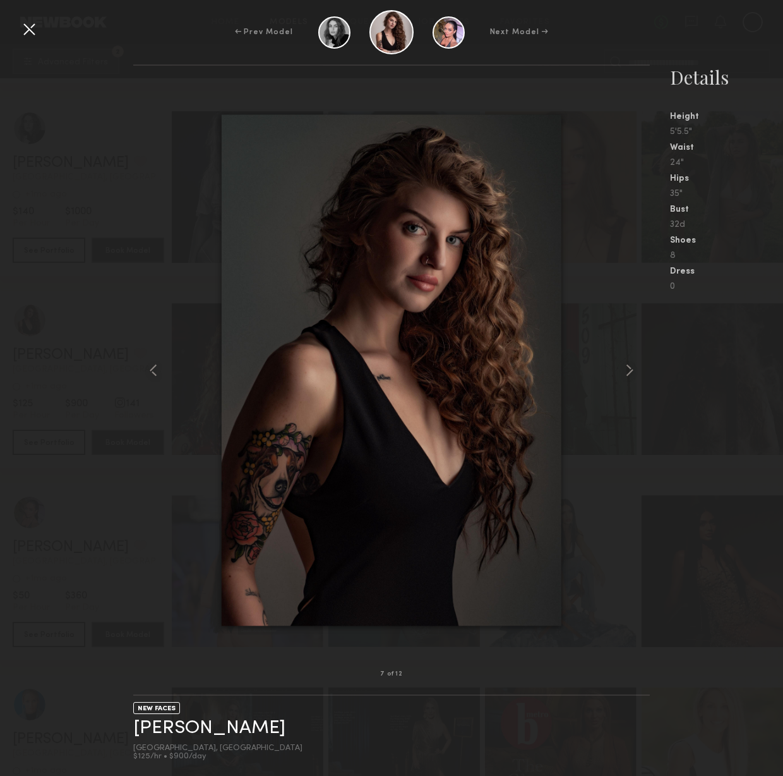
click at [27, 27] on div at bounding box center [29, 29] width 20 height 20
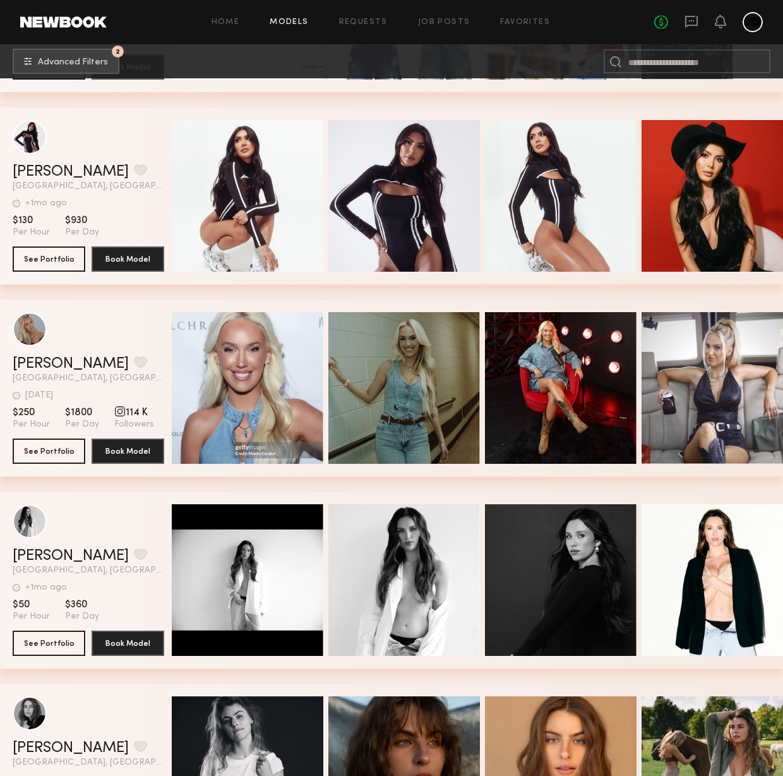
scroll to position [943, 0]
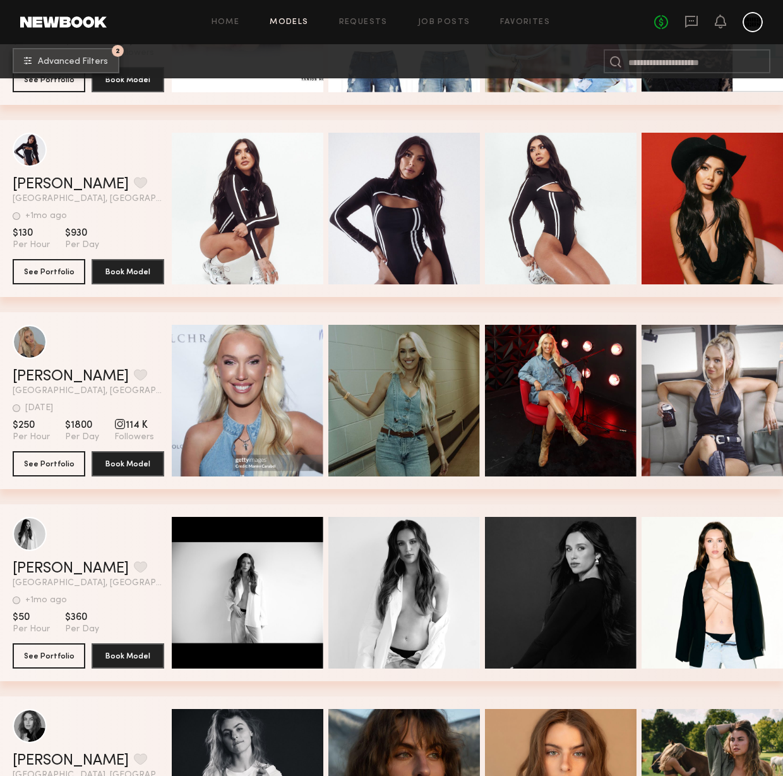
click at [81, 62] on span "Advanced Filters" at bounding box center [73, 61] width 70 height 9
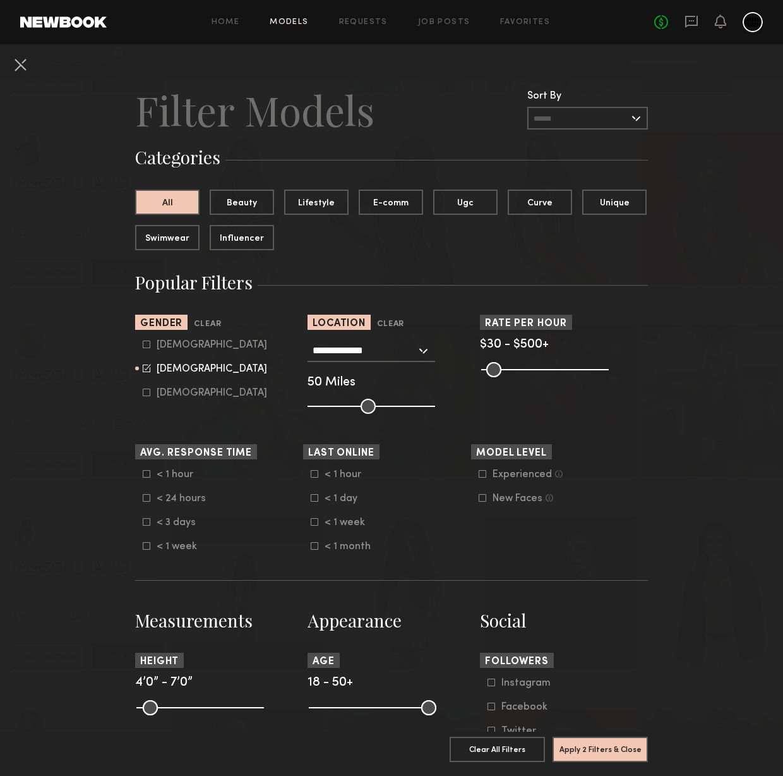
click at [387, 349] on input "**********" at bounding box center [365, 349] width 104 height 21
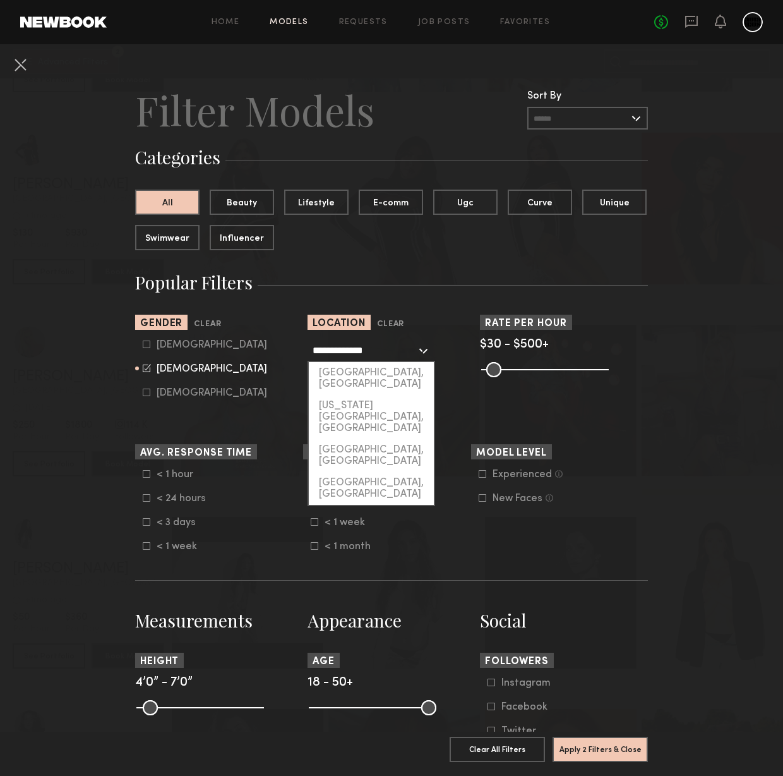
drag, startPoint x: 385, startPoint y: 349, endPoint x: 308, endPoint y: 347, distance: 77.7
click at [308, 349] on div "**********" at bounding box center [372, 350] width 128 height 23
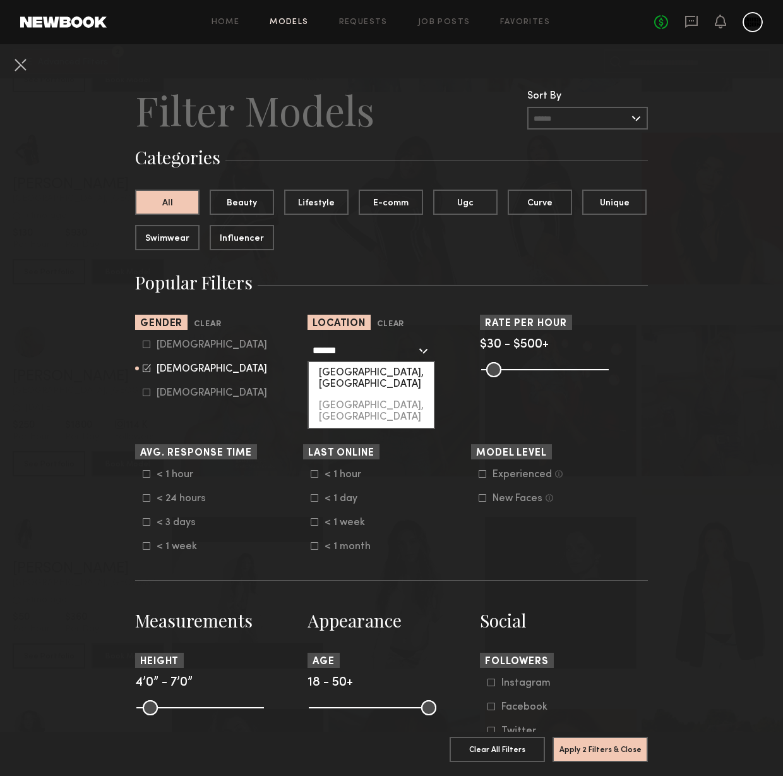
click at [366, 375] on div "[GEOGRAPHIC_DATA], [GEOGRAPHIC_DATA]" at bounding box center [371, 378] width 125 height 33
type input "**********"
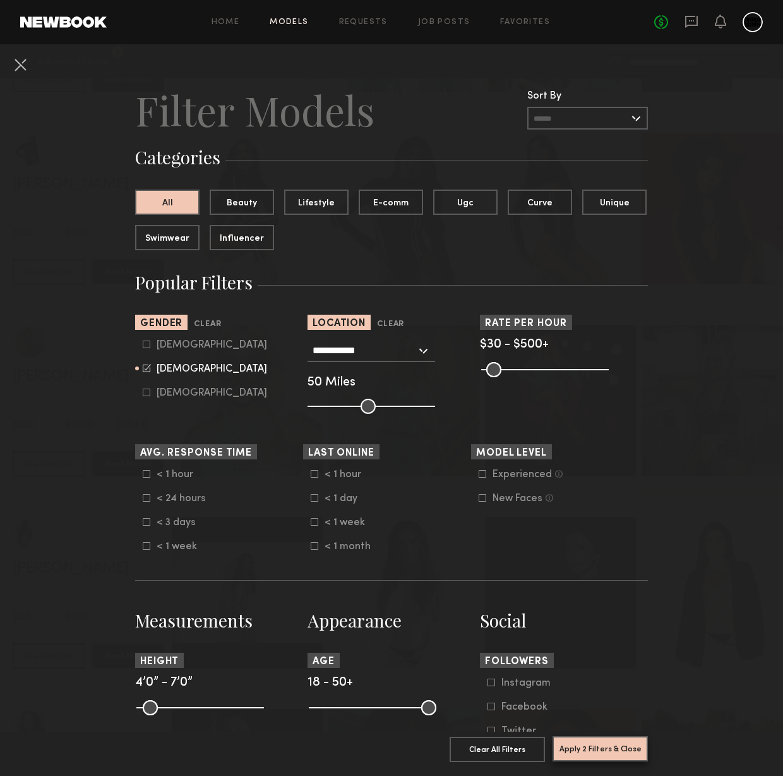
click at [632, 752] on button "Apply 2 Filters & Close" at bounding box center [600, 748] width 95 height 25
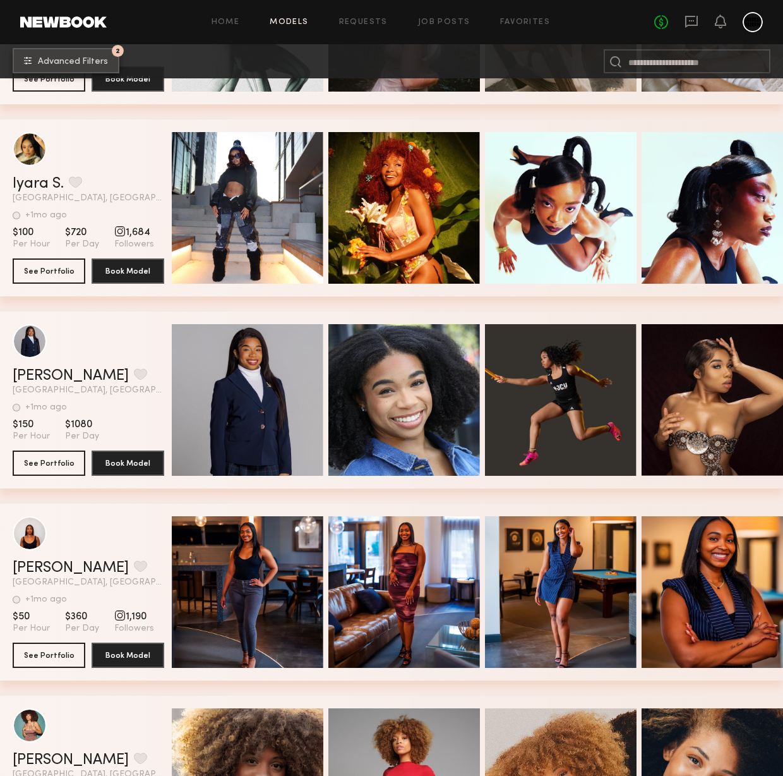
scroll to position [12198, 0]
